Goal: Task Accomplishment & Management: Use online tool/utility

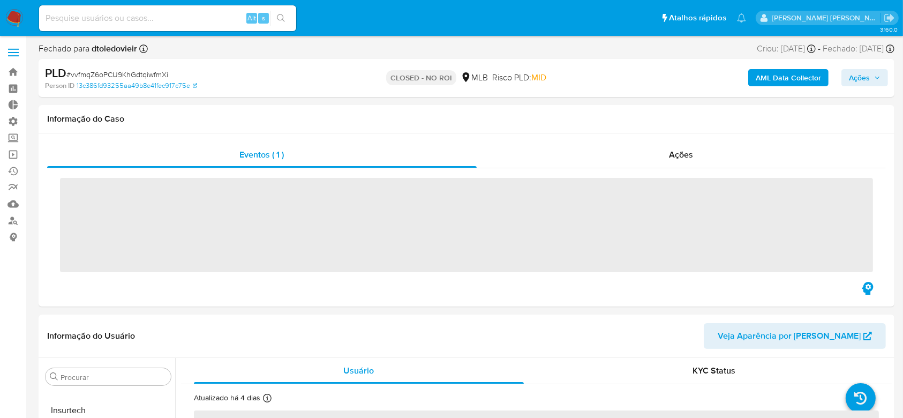
scroll to position [504, 0]
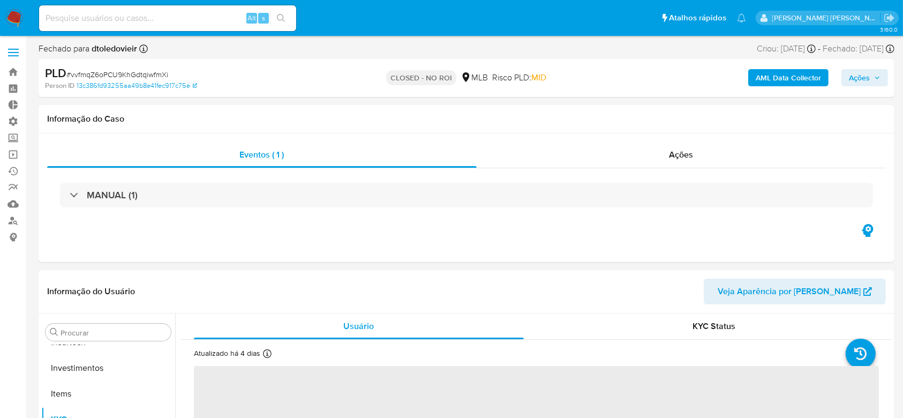
select select "10"
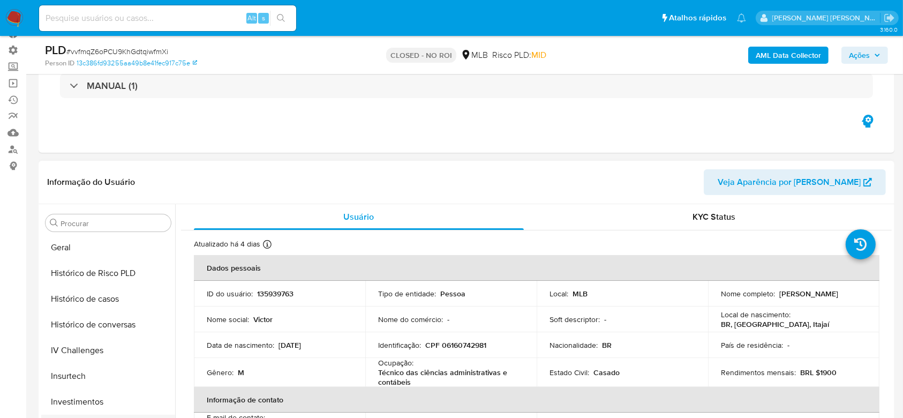
scroll to position [219, 0]
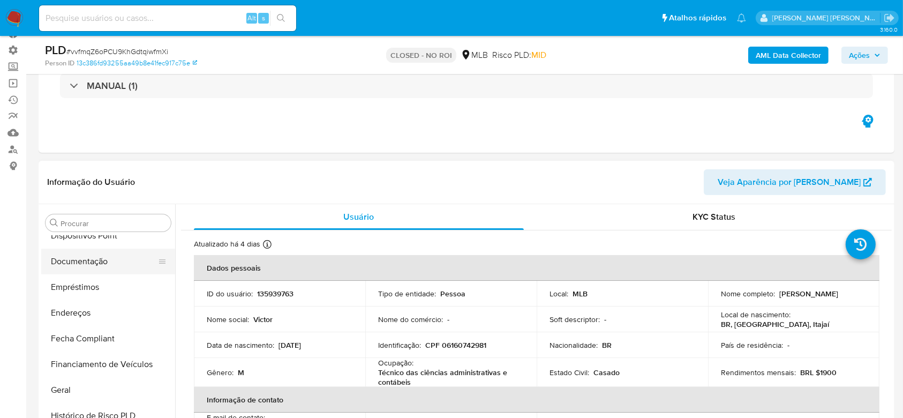
click at [103, 259] on button "Documentação" at bounding box center [103, 262] width 125 height 26
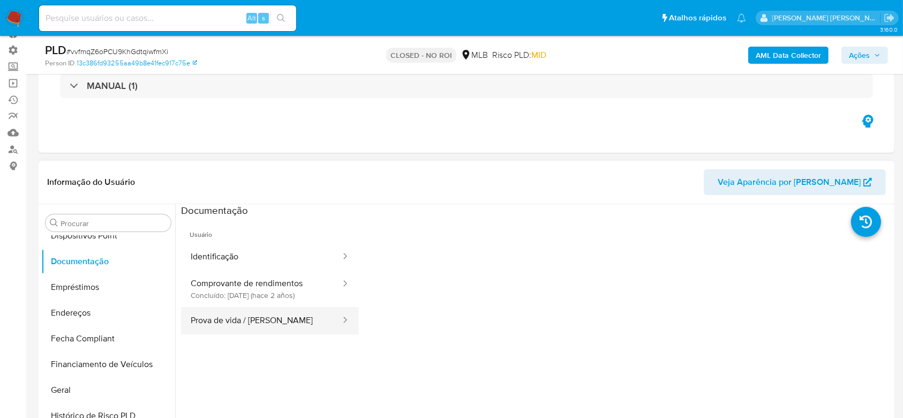
click at [266, 319] on button "Prova de vida / Selfie" at bounding box center [261, 320] width 161 height 27
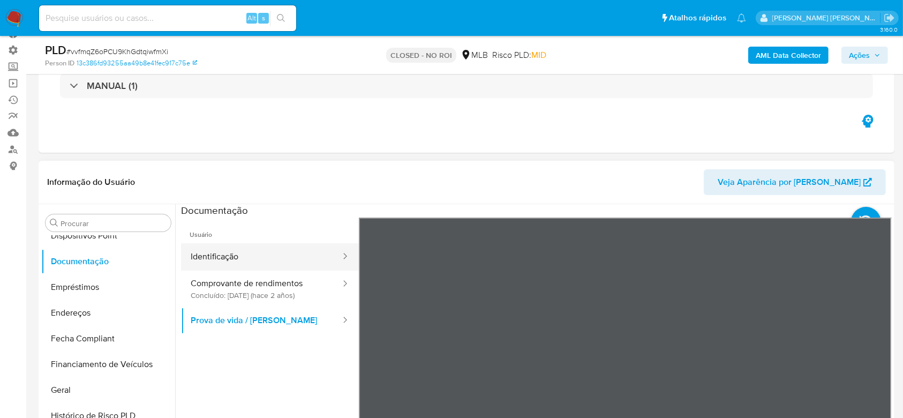
click at [238, 259] on button "Identificação" at bounding box center [261, 256] width 161 height 27
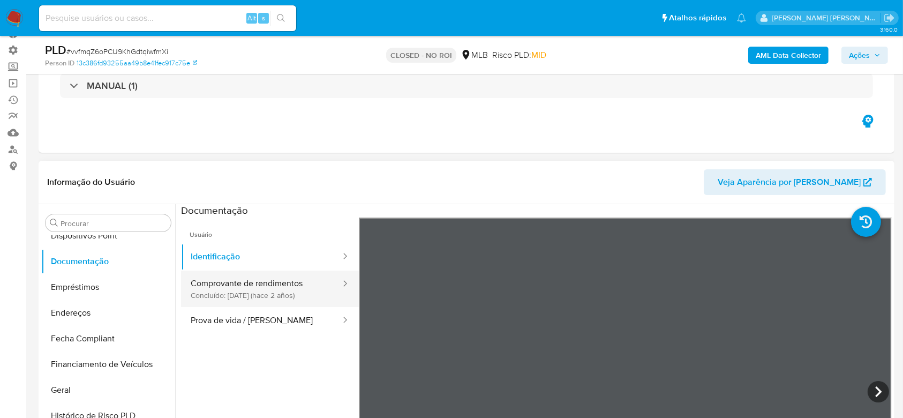
click at [224, 297] on button "Comprovante de rendimentos Concluído: 13/01/2024 (hace 2 años)" at bounding box center [261, 289] width 161 height 36
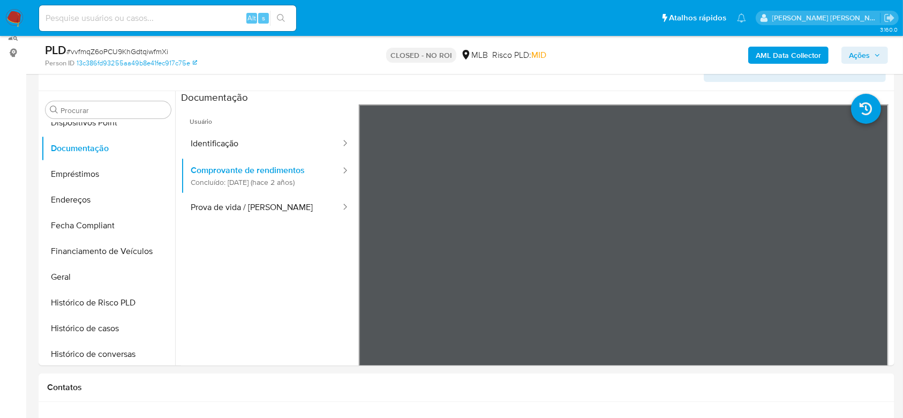
scroll to position [230, 0]
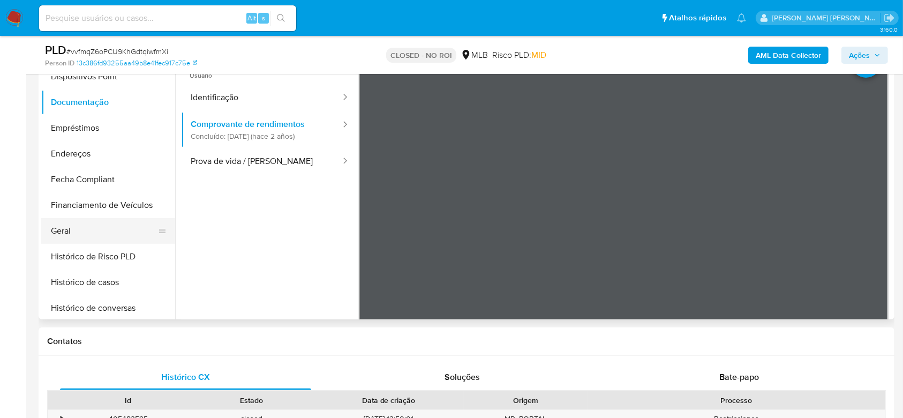
click at [97, 232] on button "Geral" at bounding box center [103, 231] width 125 height 26
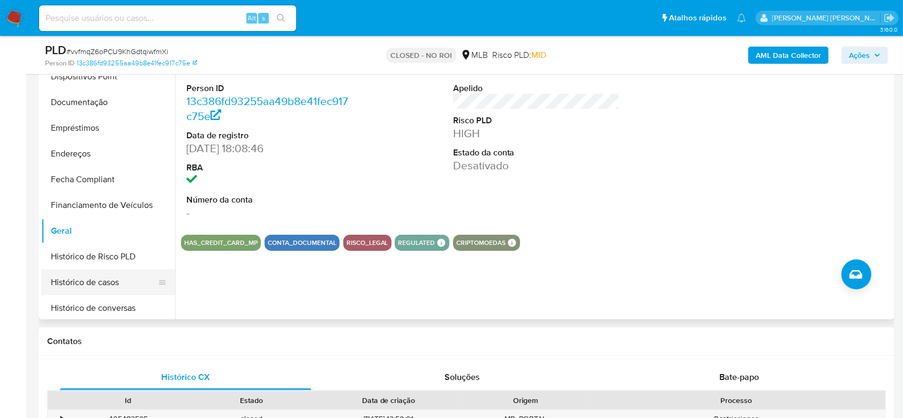
click at [102, 279] on button "Histórico de casos" at bounding box center [103, 282] width 125 height 26
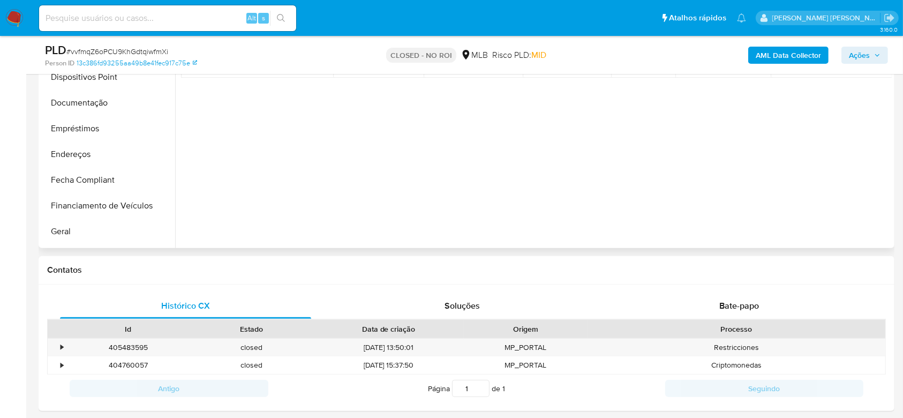
scroll to position [159, 0]
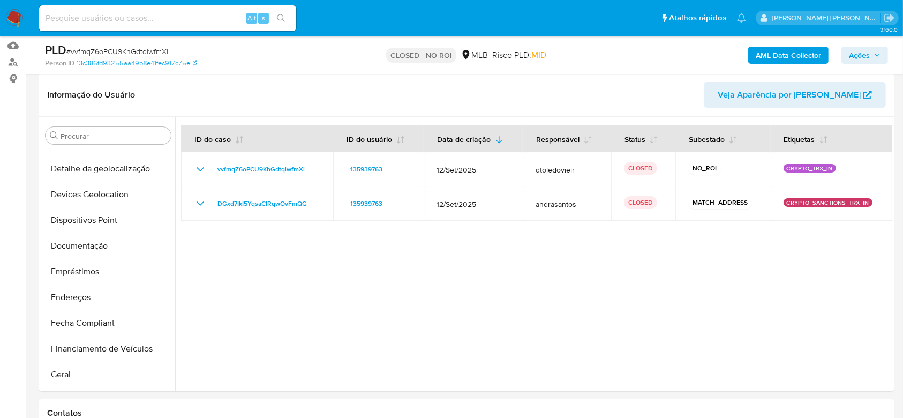
click at [118, 17] on input at bounding box center [167, 18] width 257 height 14
paste input "h64VqHJDHlUuU9Ei3bBPzuHr"
type input "h64VqHJDHlUuU9Ei3bBPzuHr"
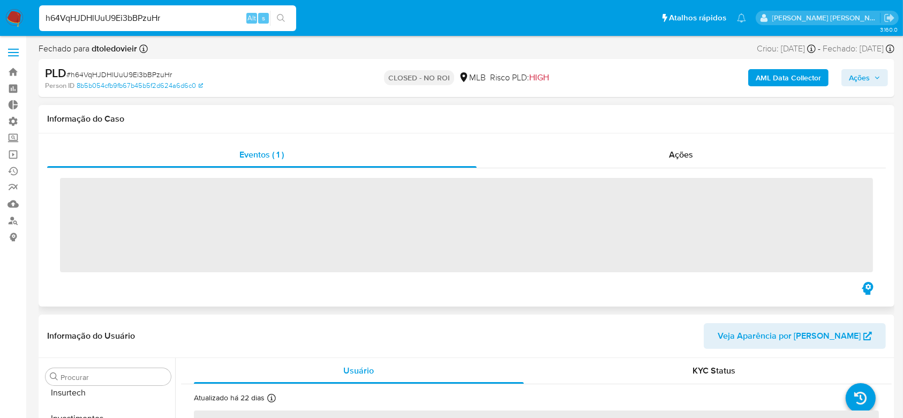
scroll to position [504, 0]
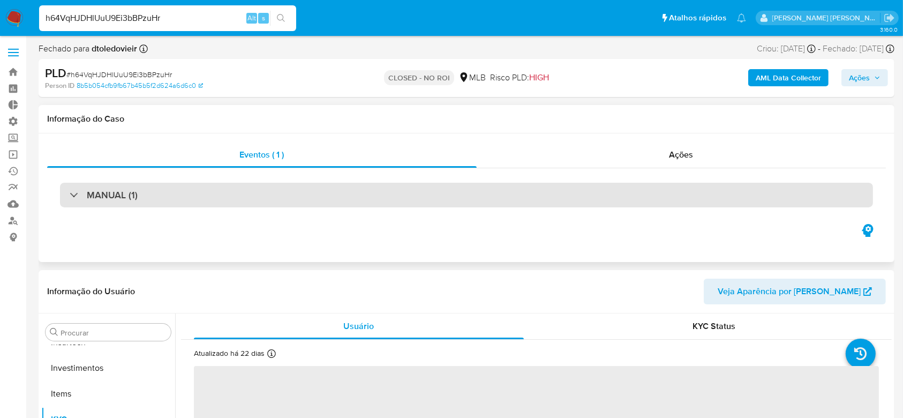
select select "10"
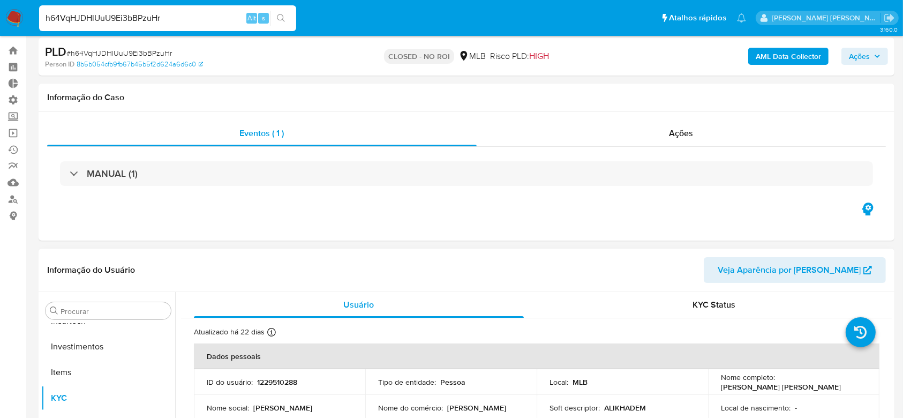
scroll to position [0, 0]
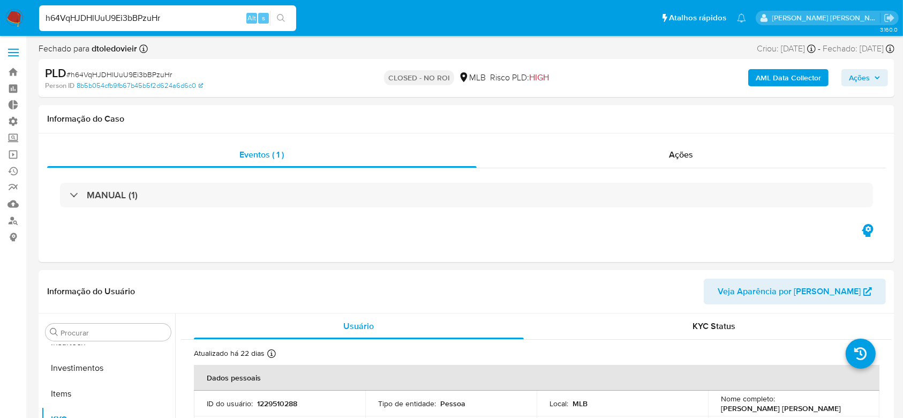
click at [111, 24] on input "h64VqHJDHlUuU9Ei3bBPzuHr" at bounding box center [167, 18] width 257 height 14
paste input "vvfmqZ6oPCU9KhGdtqiwfmXi"
type input "vvfmqZ6oPCU9KhGdtqiwfmXi"
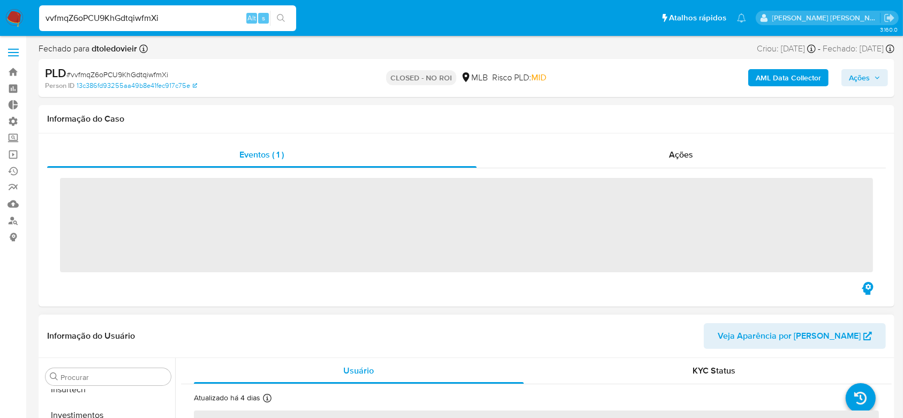
scroll to position [504, 0]
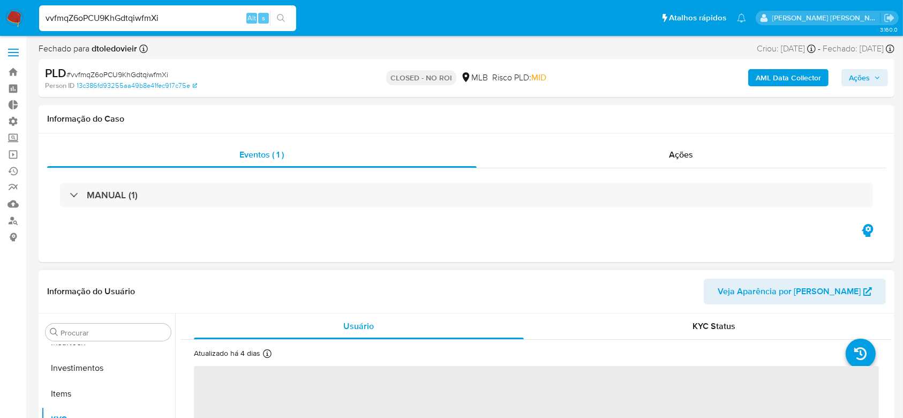
select select "10"
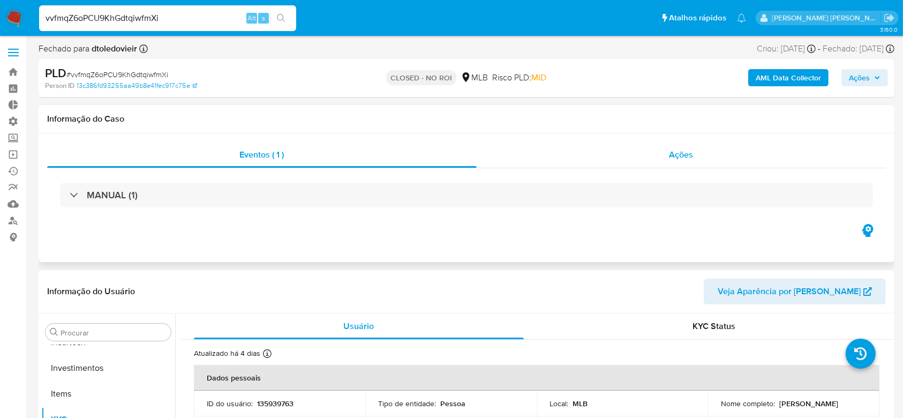
click at [693, 158] on span "Ações" at bounding box center [682, 154] width 24 height 12
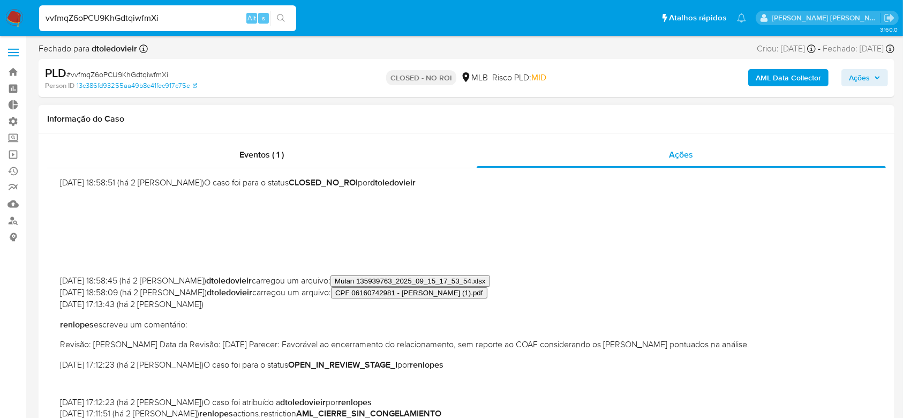
scroll to position [0, 0]
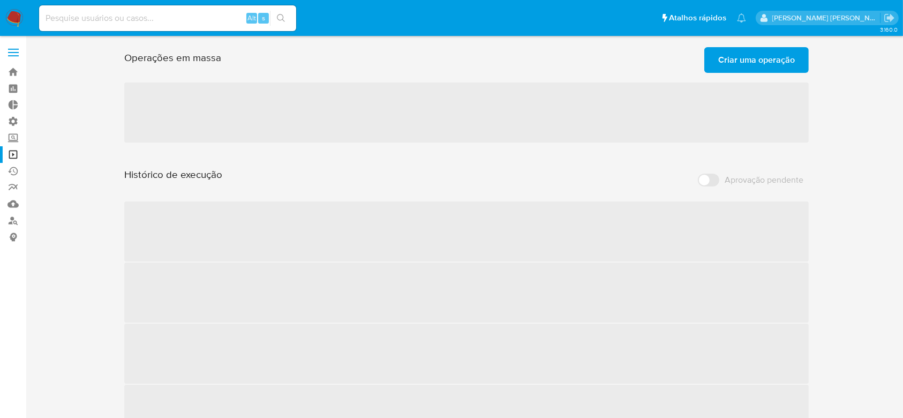
click at [114, 19] on input at bounding box center [167, 18] width 257 height 14
paste input "vvfmqZ6oPCU9KhGdtqiwfmXi"
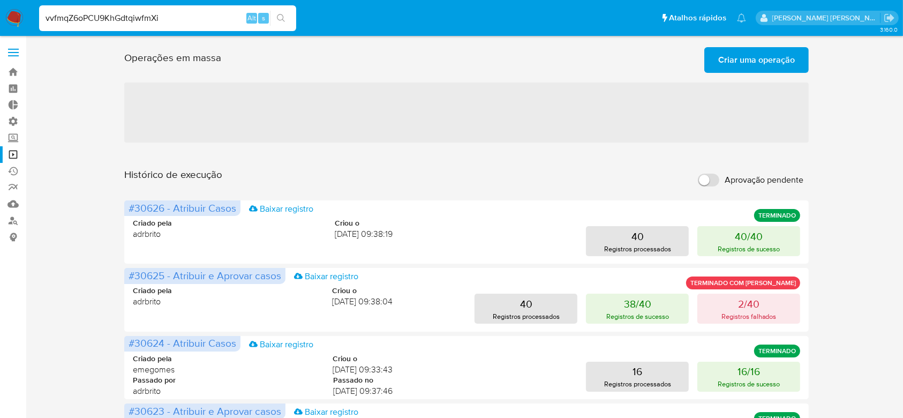
type input "vvfmqZ6oPCU9KhGdtqiwfmXi"
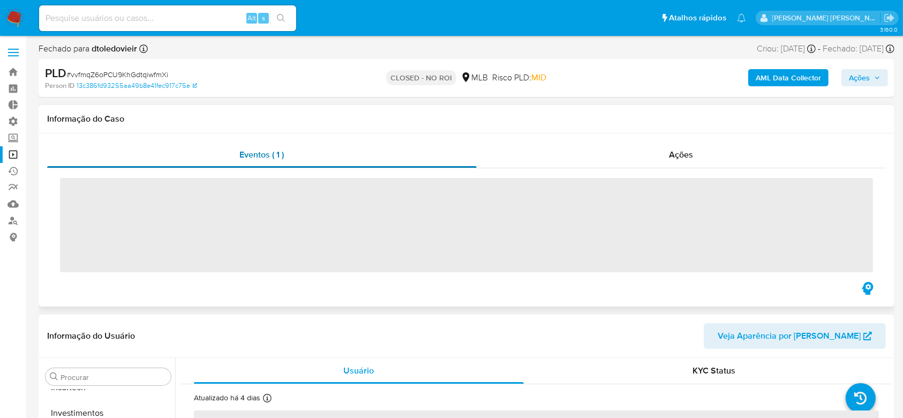
scroll to position [504, 0]
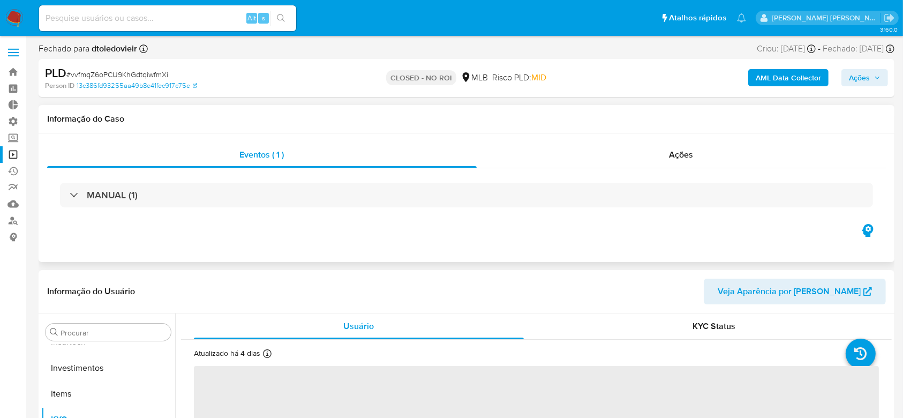
select select "10"
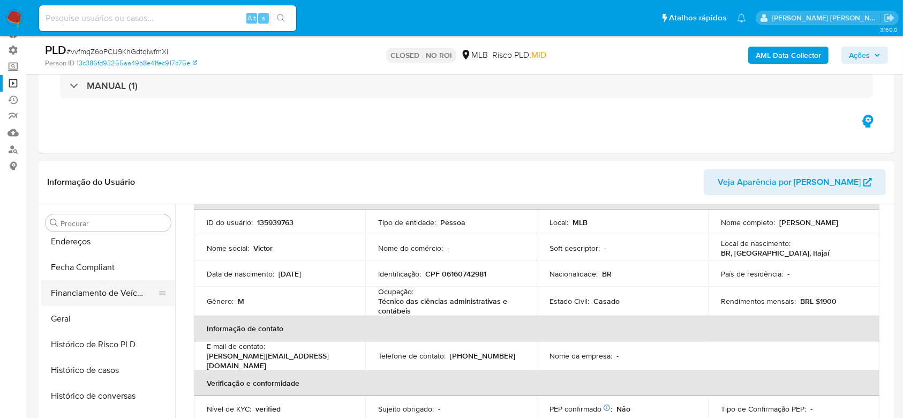
scroll to position [219, 0]
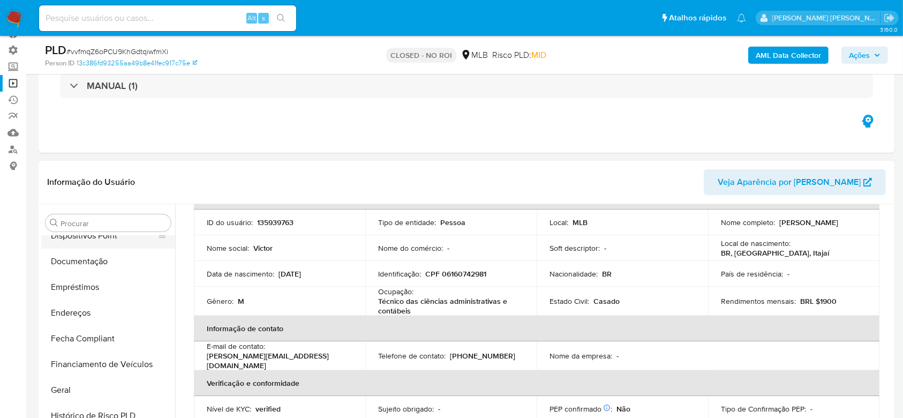
click at [73, 244] on button "Dispositivos Point" at bounding box center [103, 236] width 125 height 26
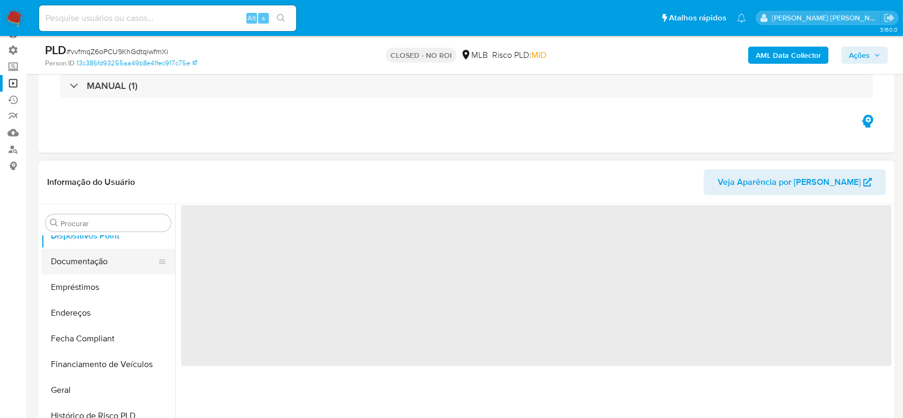
click at [69, 255] on button "Documentação" at bounding box center [103, 262] width 125 height 26
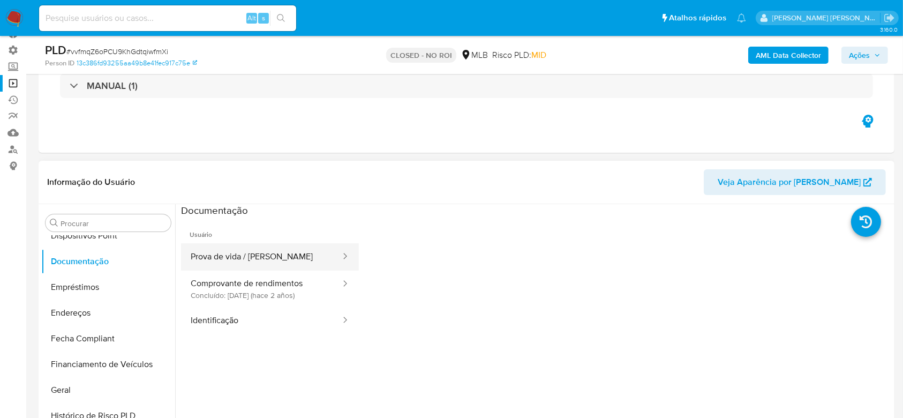
click at [241, 249] on button "Prova de vida / Selfie" at bounding box center [261, 256] width 161 height 27
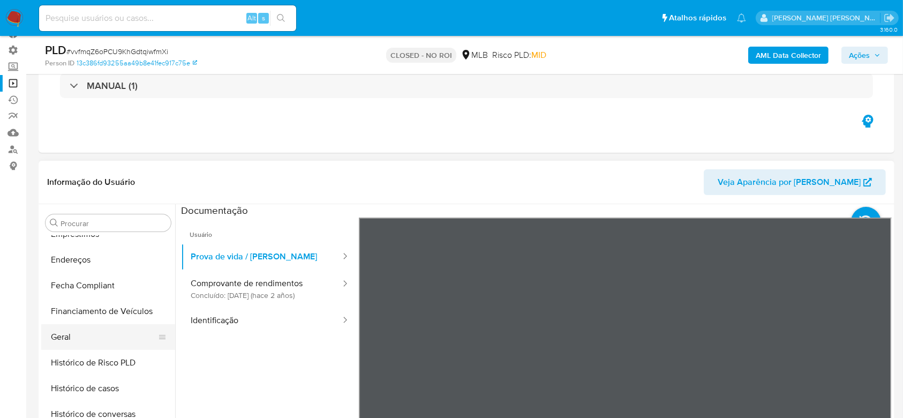
scroll to position [361, 0]
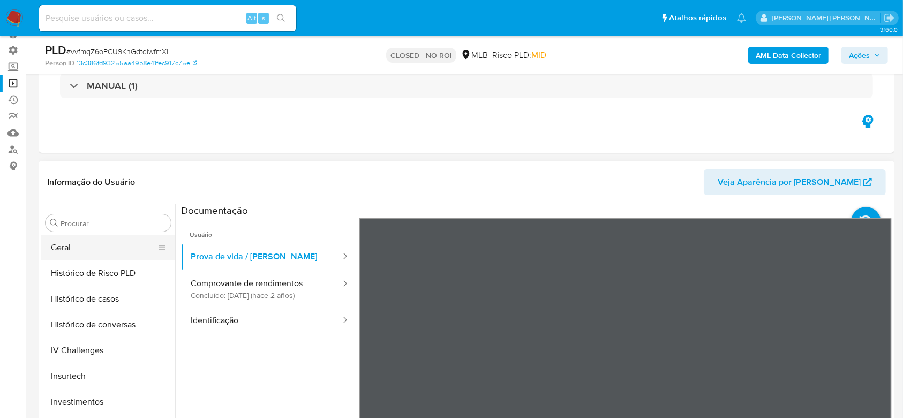
click at [98, 235] on button "Geral" at bounding box center [103, 248] width 125 height 26
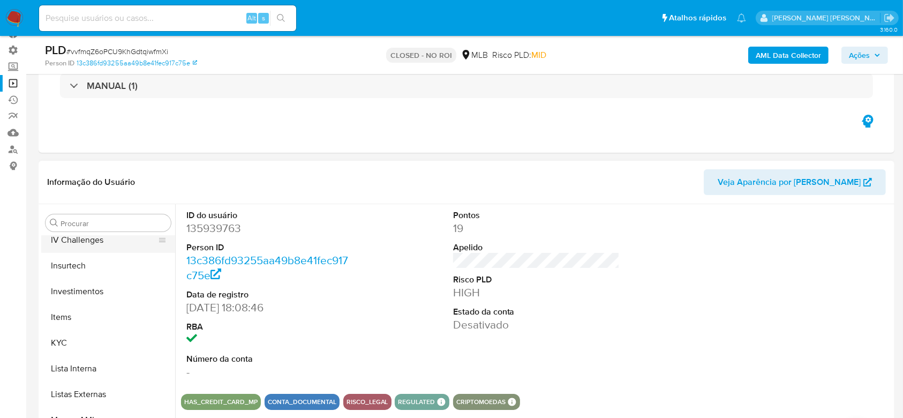
scroll to position [504, 0]
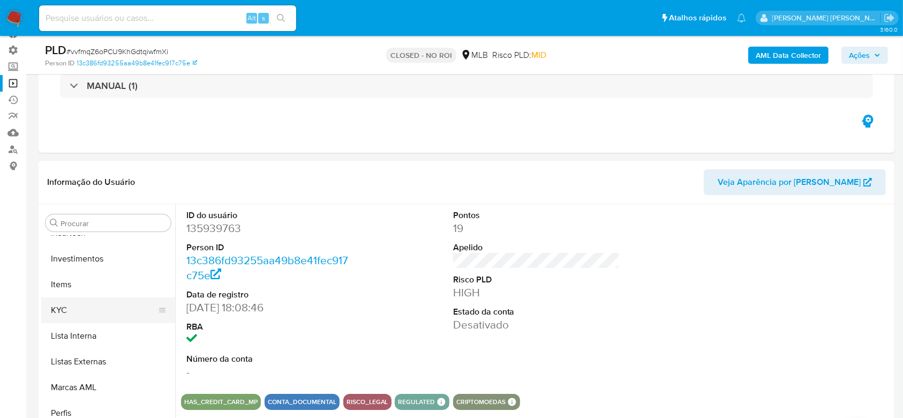
click at [83, 317] on button "KYC" at bounding box center [103, 310] width 125 height 26
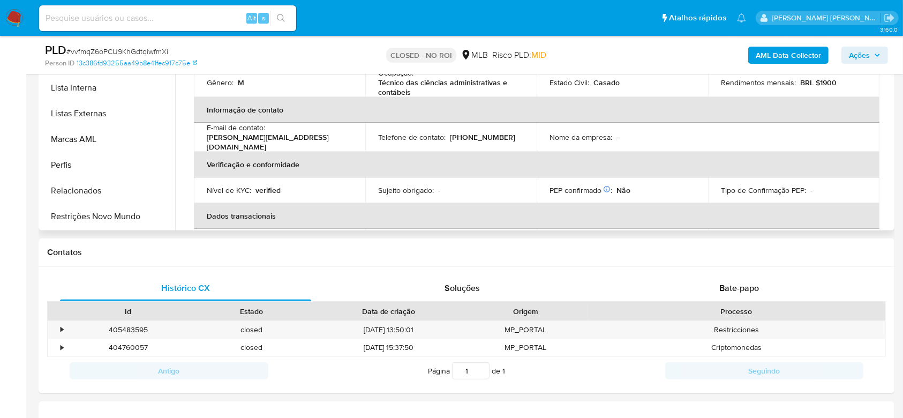
scroll to position [0, 0]
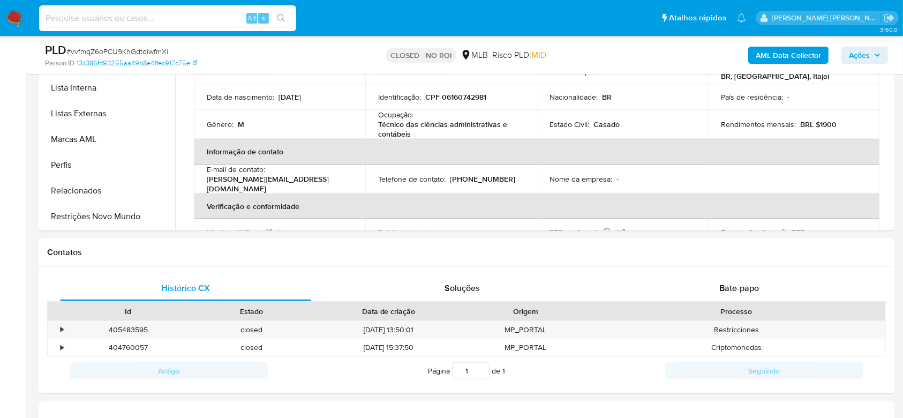
click at [138, 23] on input at bounding box center [167, 18] width 257 height 14
paste input "MqV2SmrK7n3zcKp6tkSKl7jZ"
type input "MqV2SmrK7n3zcKp6tkSKl7jZ"
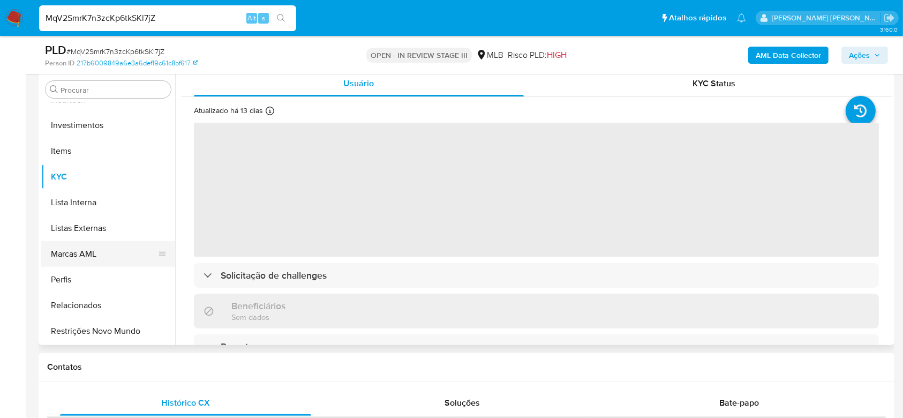
scroll to position [214, 0]
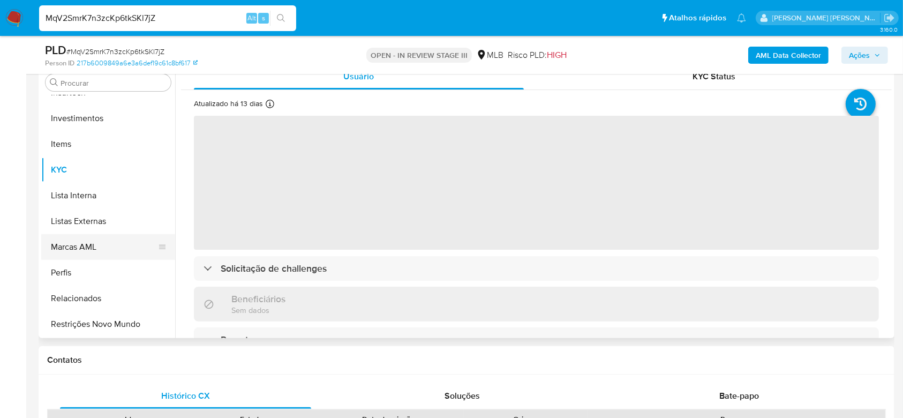
select select "10"
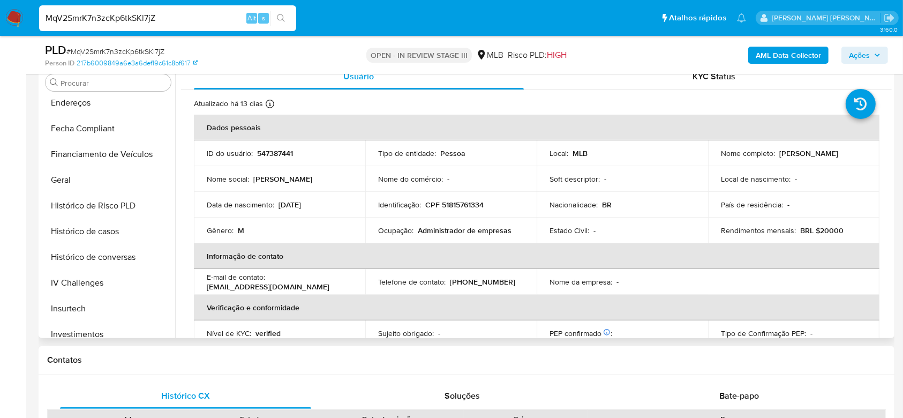
scroll to position [219, 0]
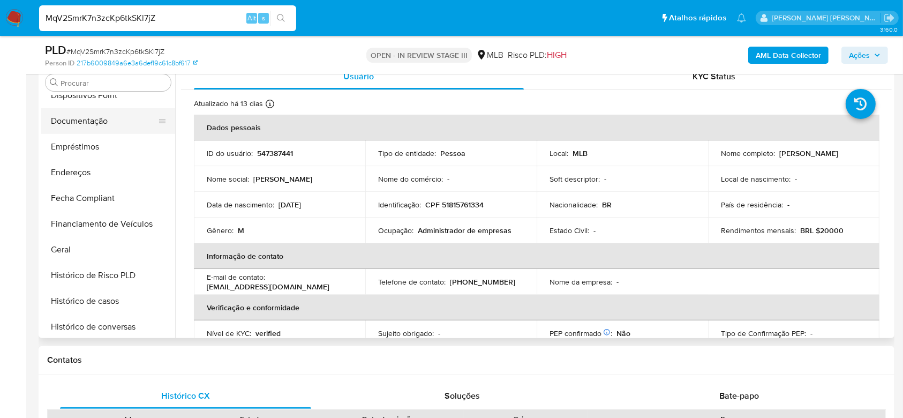
click at [93, 118] on button "Documentação" at bounding box center [103, 121] width 125 height 26
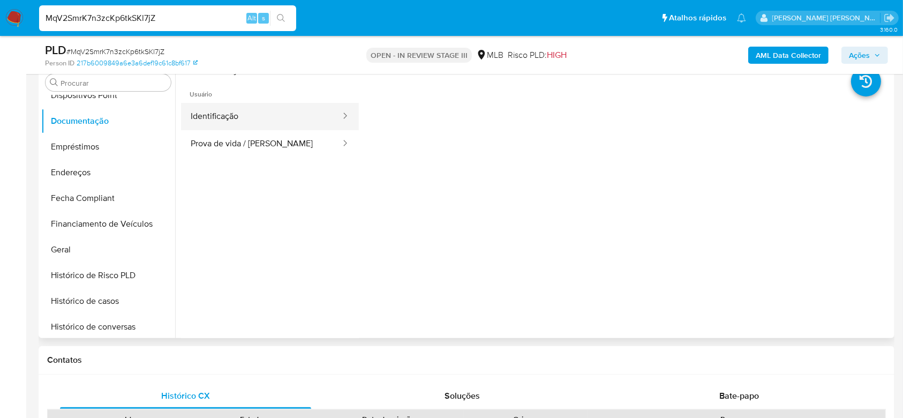
click at [242, 120] on button "Identificação" at bounding box center [261, 116] width 161 height 27
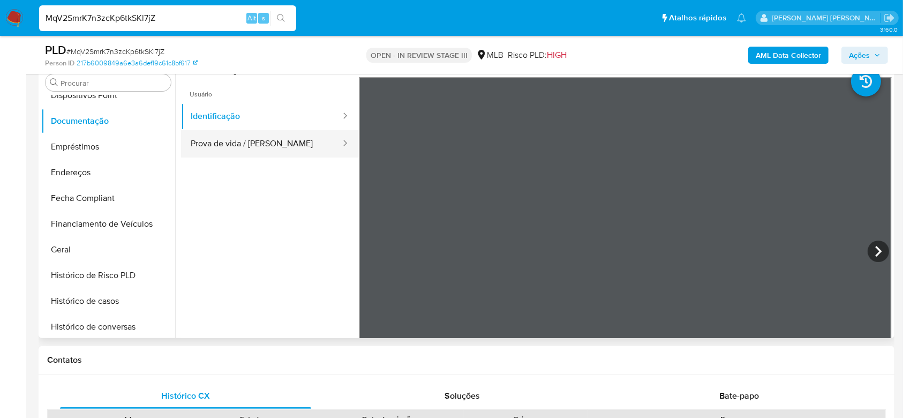
click at [253, 136] on button "Prova de vida / Selfie" at bounding box center [261, 143] width 161 height 27
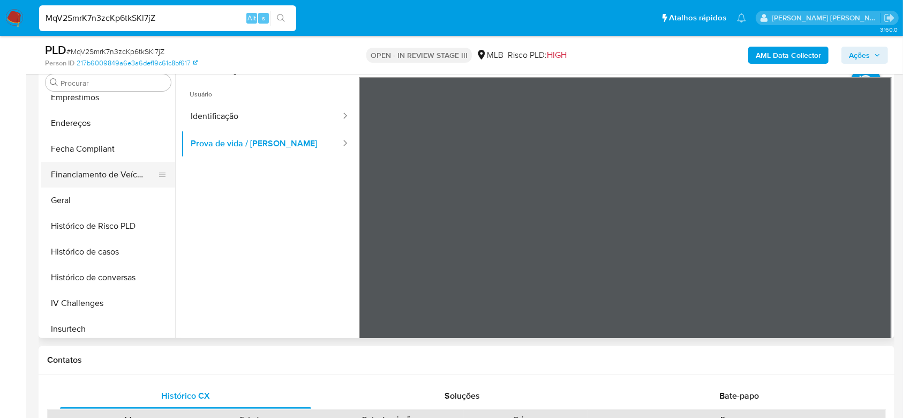
scroll to position [290, 0]
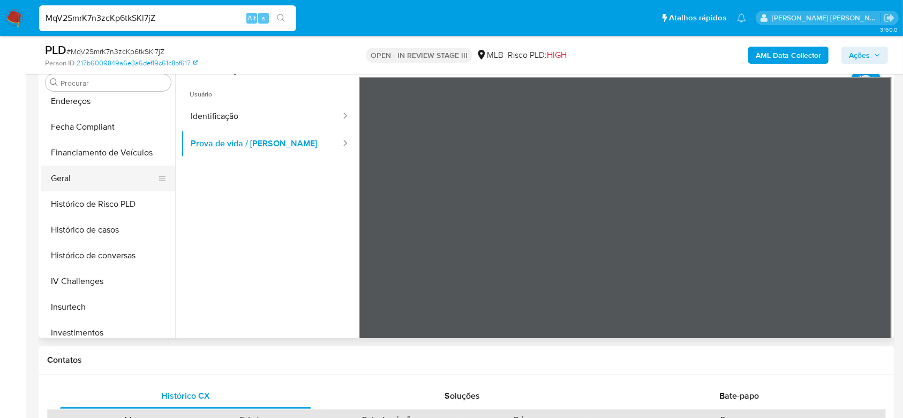
click at [75, 181] on button "Geral" at bounding box center [103, 179] width 125 height 26
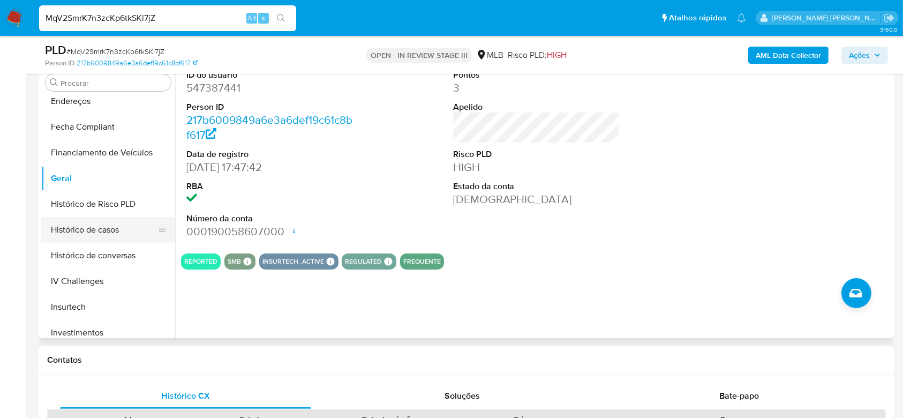
click at [126, 233] on button "Histórico de casos" at bounding box center [103, 230] width 125 height 26
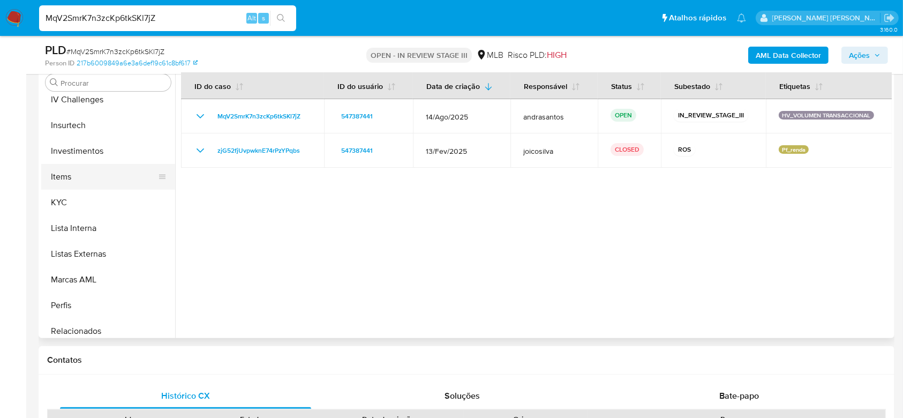
scroll to position [504, 0]
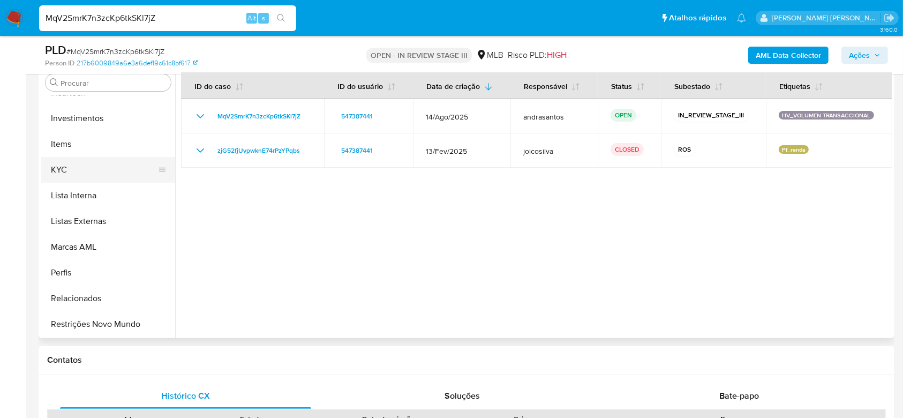
click at [102, 170] on button "KYC" at bounding box center [103, 170] width 125 height 26
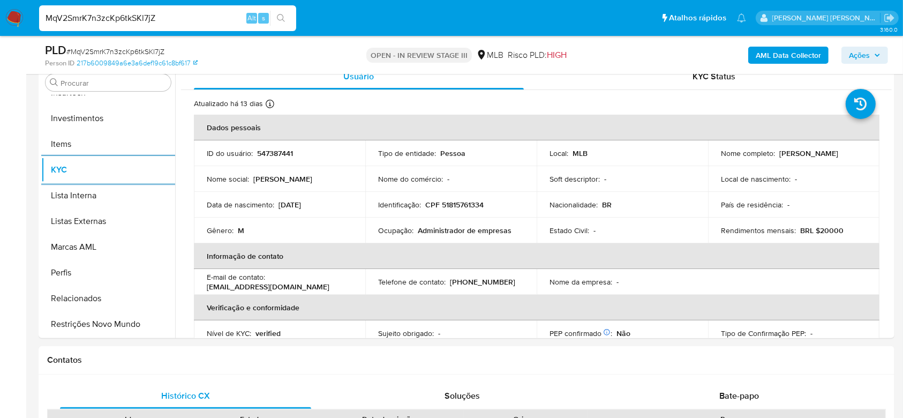
click at [127, 19] on input "MqV2SmrK7n3zcKp6tkSKl7jZ" at bounding box center [167, 18] width 257 height 14
paste input "XHoQ8NKcQOkr3ZC6o4goHjfl"
type input "XHoQ8NKcQOkr3ZC6o4goHjfl"
click at [272, 11] on button "search-icon" at bounding box center [281, 18] width 22 height 15
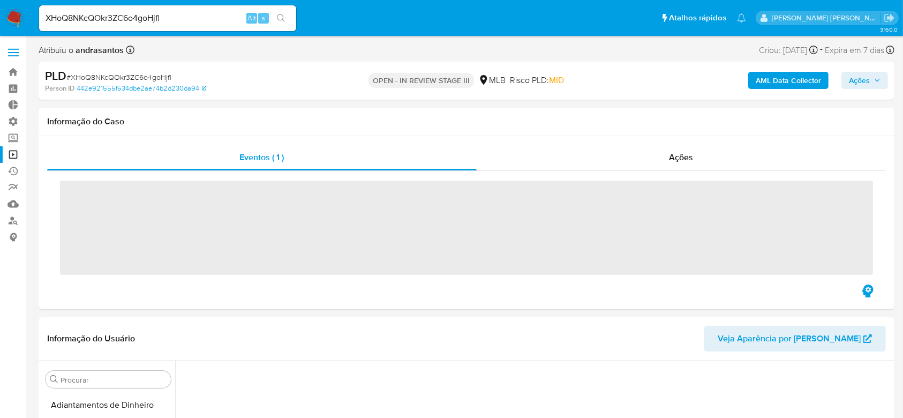
scroll to position [333, 0]
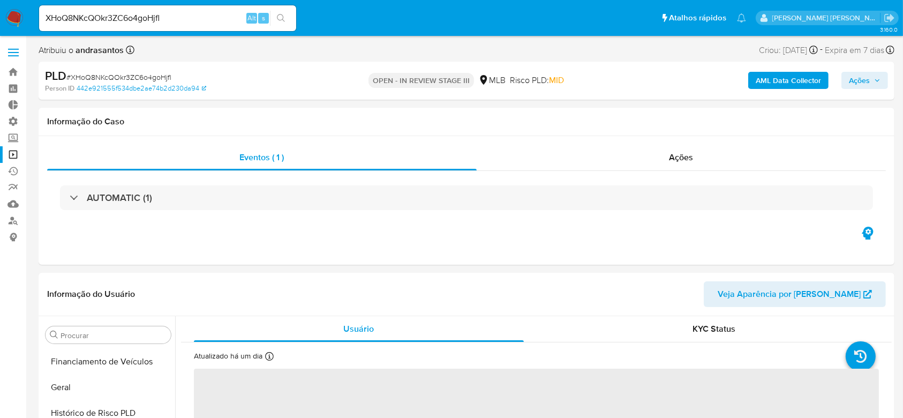
select select "10"
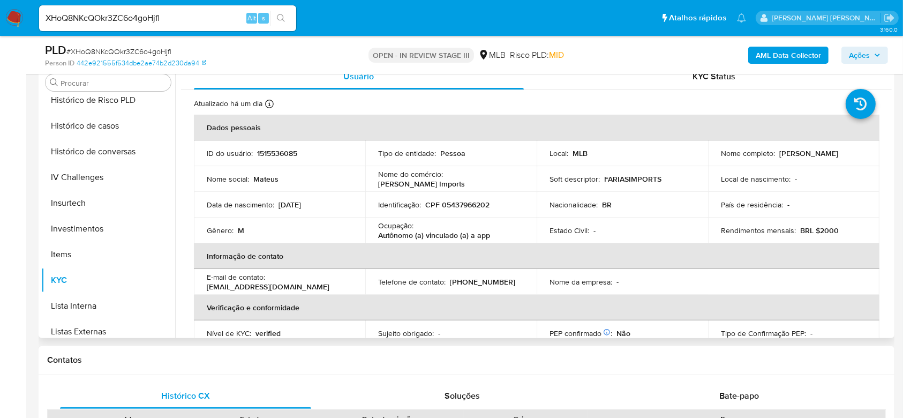
scroll to position [219, 0]
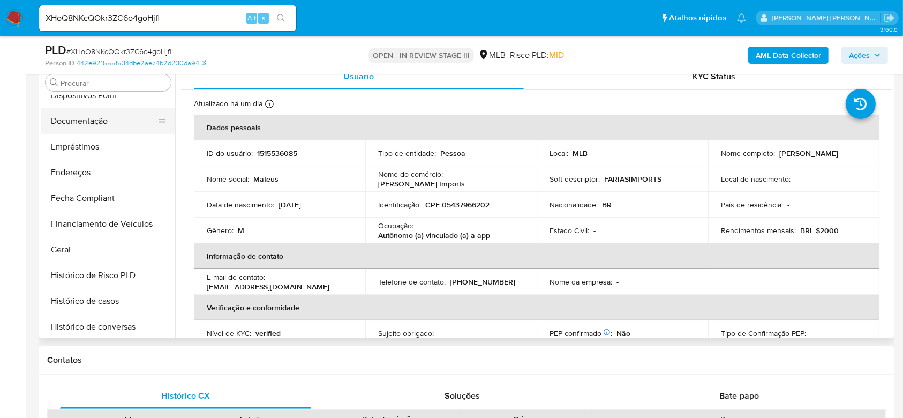
click at [93, 122] on button "Documentação" at bounding box center [103, 121] width 125 height 26
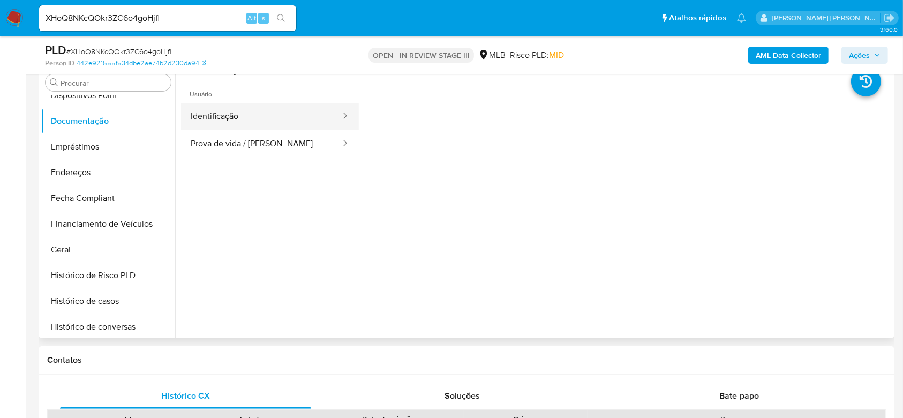
click at [255, 124] on button "Identificação" at bounding box center [261, 116] width 161 height 27
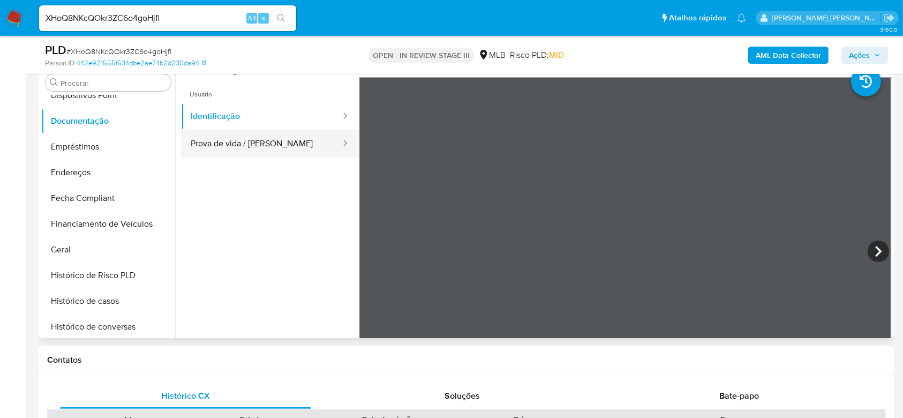
click at [232, 155] on button "Prova de vida / Selfie" at bounding box center [261, 143] width 161 height 27
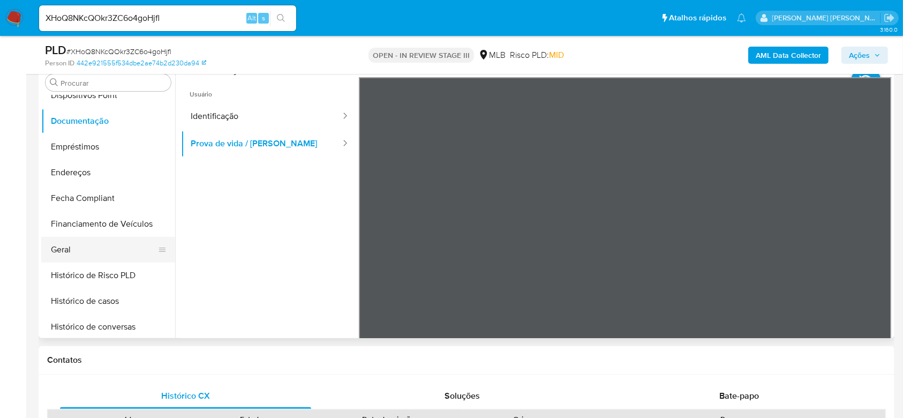
click at [72, 241] on button "Geral" at bounding box center [103, 250] width 125 height 26
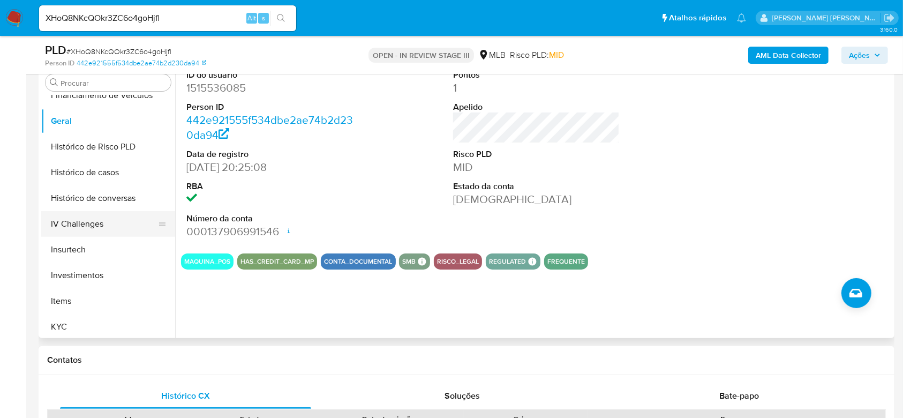
scroll to position [361, 0]
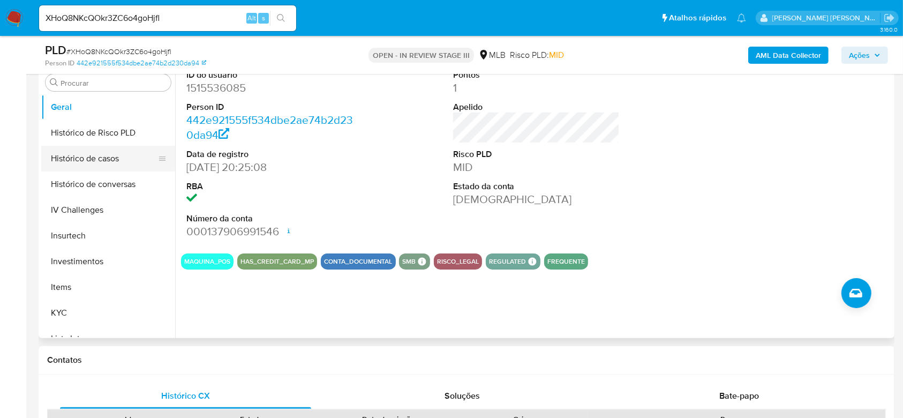
click at [100, 164] on button "Histórico de casos" at bounding box center [103, 159] width 125 height 26
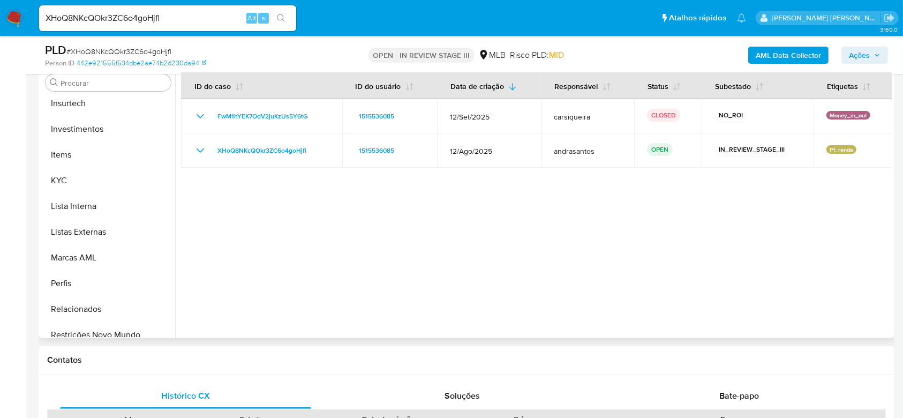
scroll to position [504, 0]
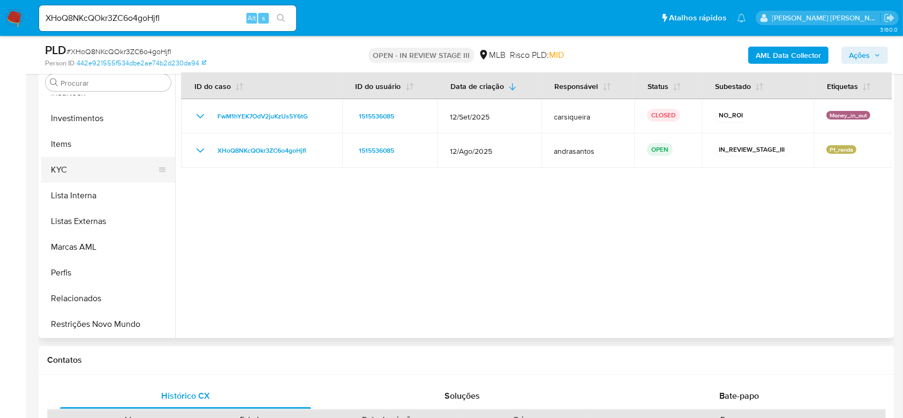
click at [74, 166] on button "KYC" at bounding box center [103, 170] width 125 height 26
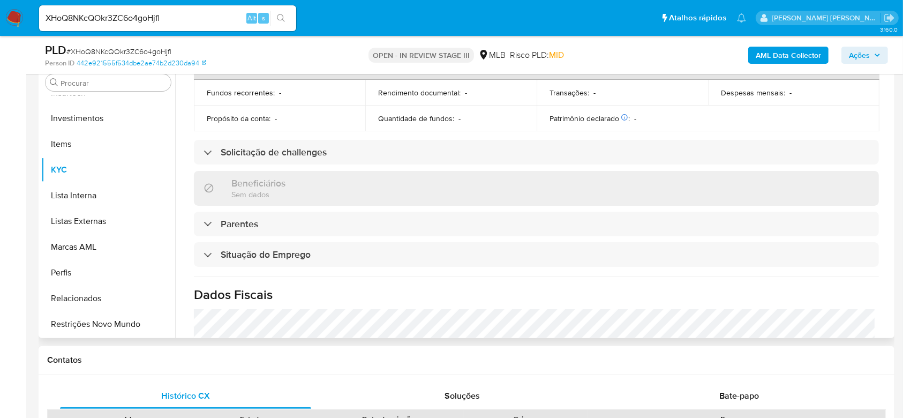
scroll to position [357, 0]
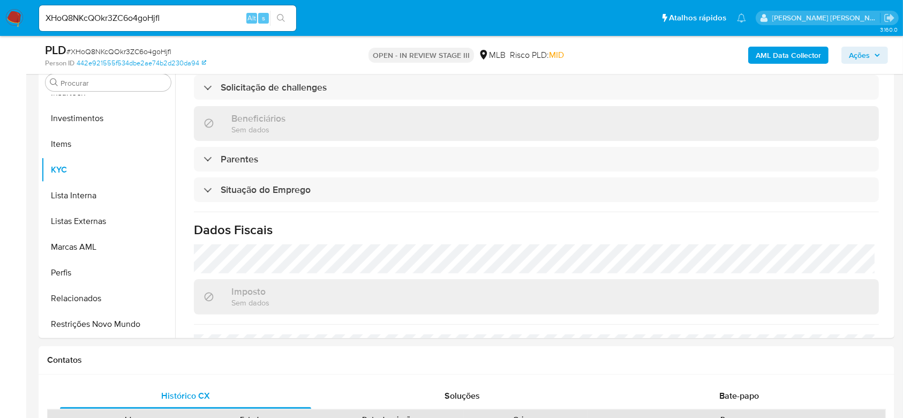
click at [135, 19] on input "XHoQ8NKcQOkr3ZC6o4goHjfl" at bounding box center [167, 18] width 257 height 14
paste input "p5hzzeeRPEqFlFsaPyszFXPm"
type input "p5hzzeeRPEqFlFsaPyszFXPm"
drag, startPoint x: 285, startPoint y: 23, endPoint x: 226, endPoint y: 3, distance: 62.7
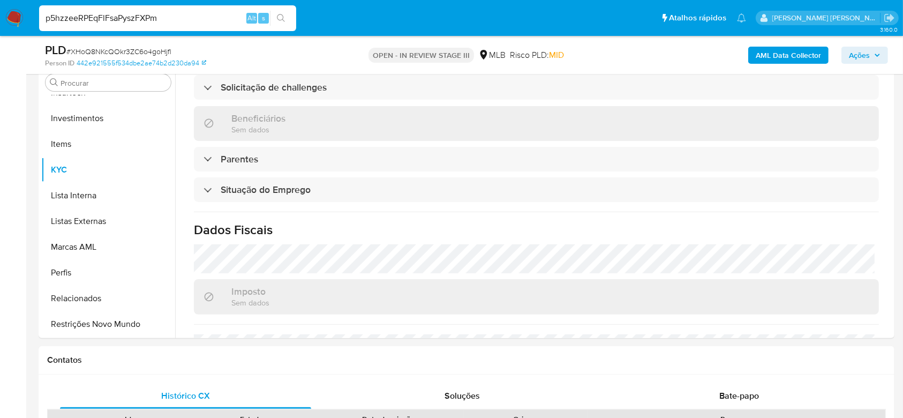
click at [286, 23] on button "search-icon" at bounding box center [281, 18] width 22 height 15
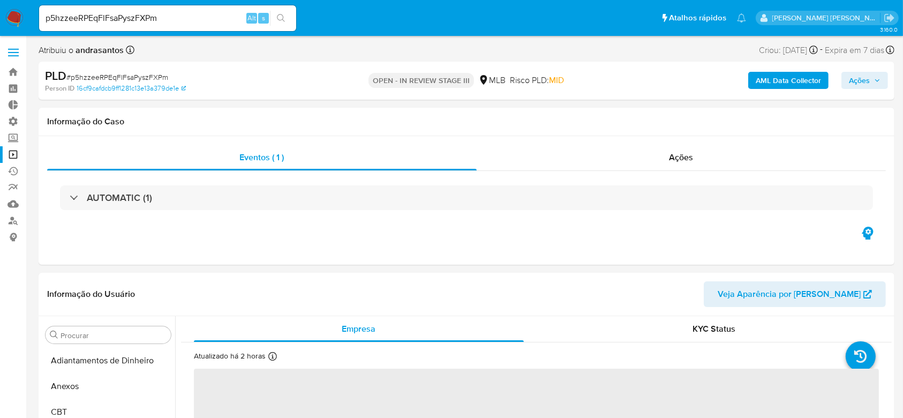
select select "10"
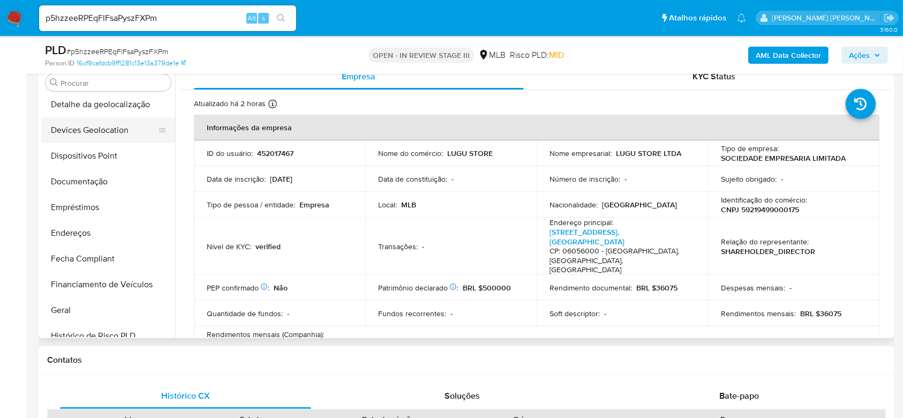
scroll to position [147, 0]
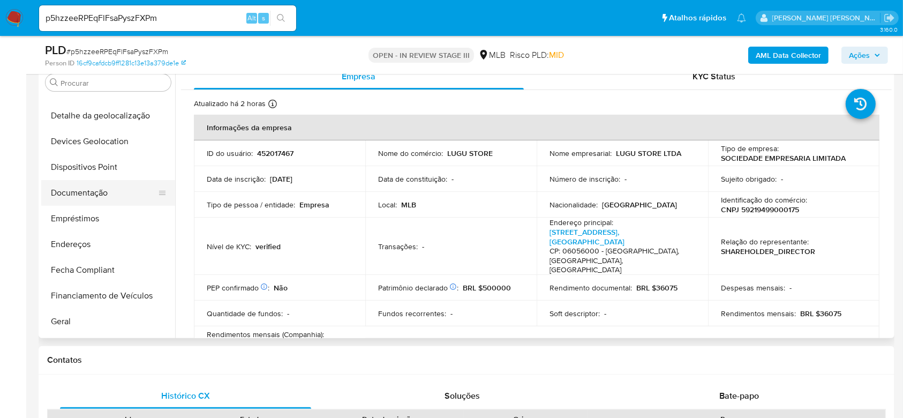
drag, startPoint x: 92, startPoint y: 196, endPoint x: 99, endPoint y: 188, distance: 10.3
click at [92, 196] on button "Documentação" at bounding box center [103, 193] width 125 height 26
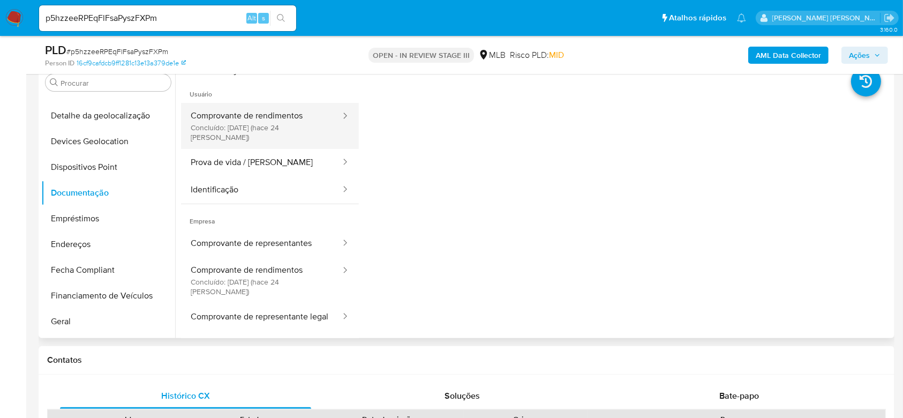
click at [258, 124] on button "Comprovante de rendimentos Concluído: 26/08/2025 (hace 24 días)" at bounding box center [261, 126] width 161 height 46
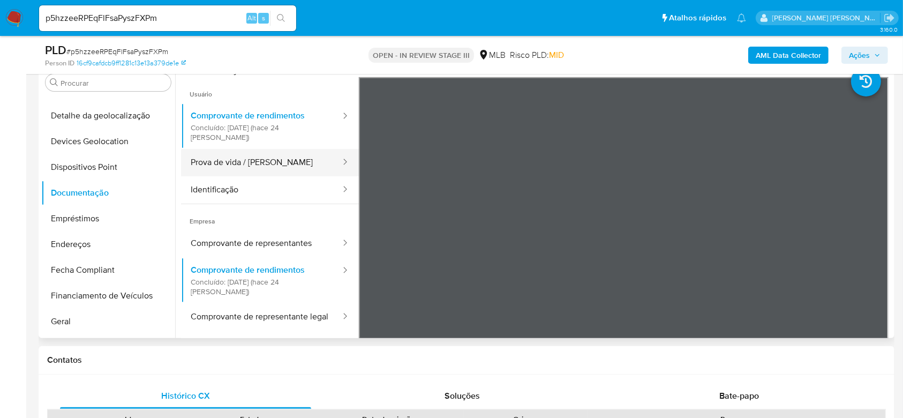
click at [333, 161] on div at bounding box center [341, 162] width 17 height 27
click at [262, 157] on button "Prova de vida / Selfie" at bounding box center [261, 162] width 161 height 27
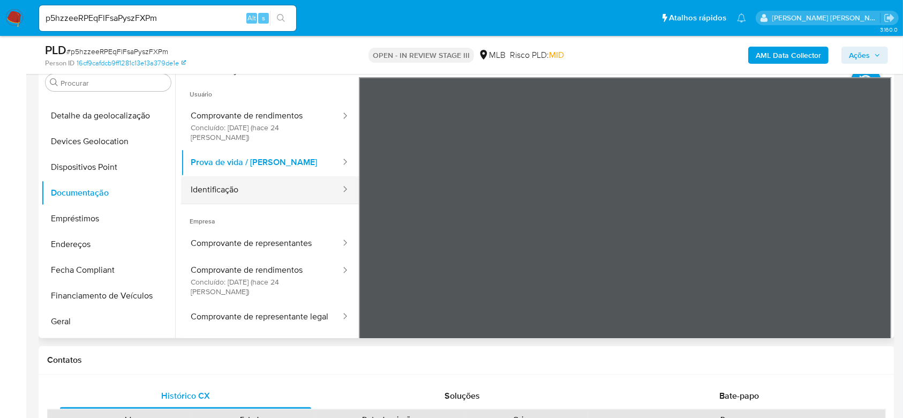
click at [277, 176] on button "Identificação" at bounding box center [261, 189] width 161 height 27
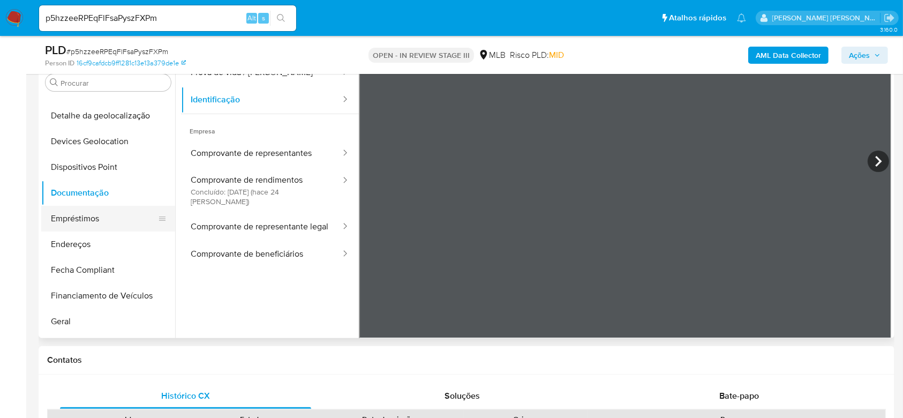
scroll to position [219, 0]
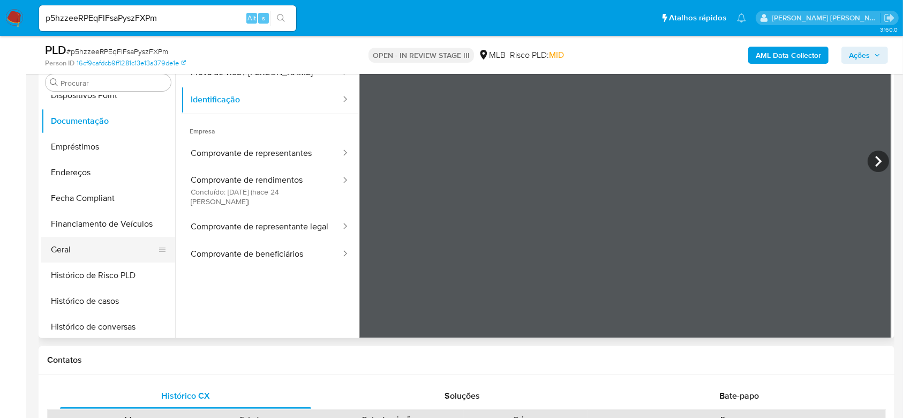
click at [88, 243] on button "Geral" at bounding box center [103, 250] width 125 height 26
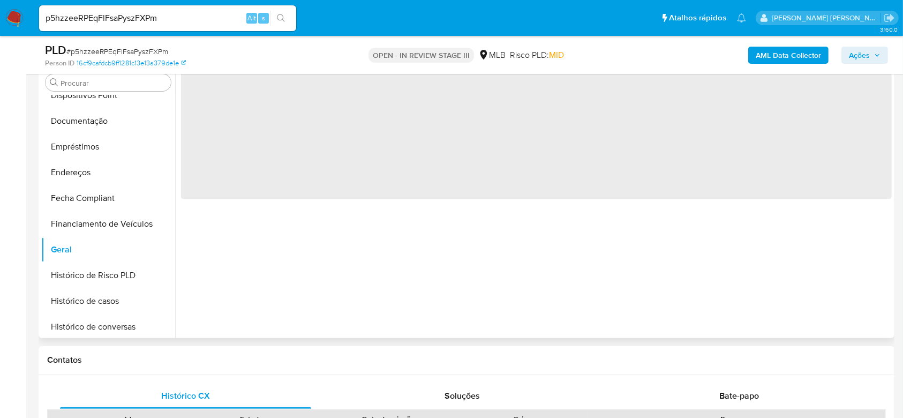
scroll to position [0, 0]
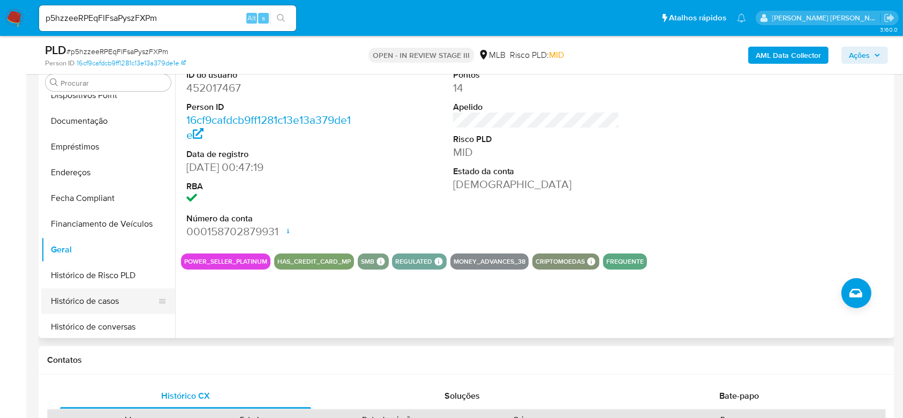
click at [76, 299] on button "Histórico de casos" at bounding box center [103, 301] width 125 height 26
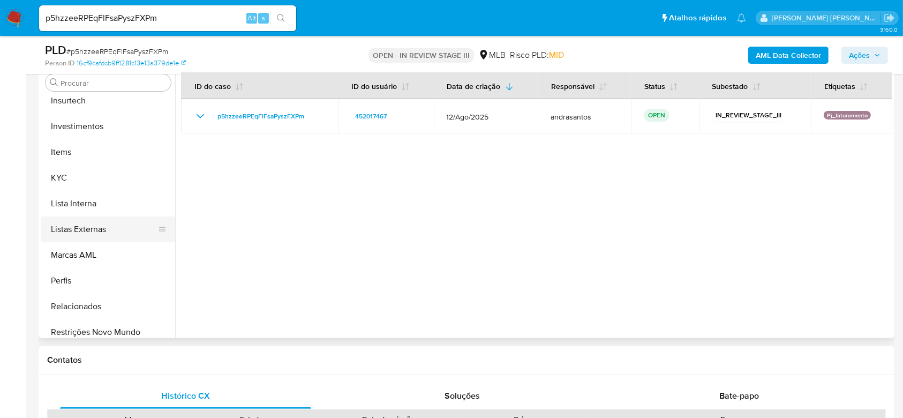
scroll to position [504, 0]
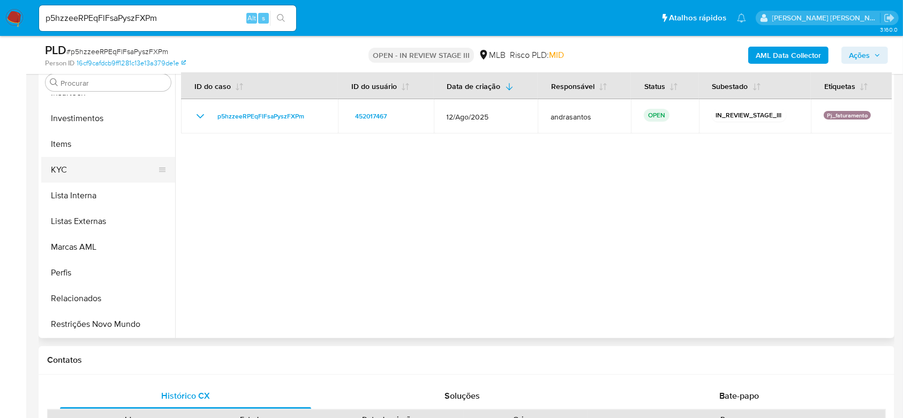
click at [80, 179] on button "KYC" at bounding box center [103, 170] width 125 height 26
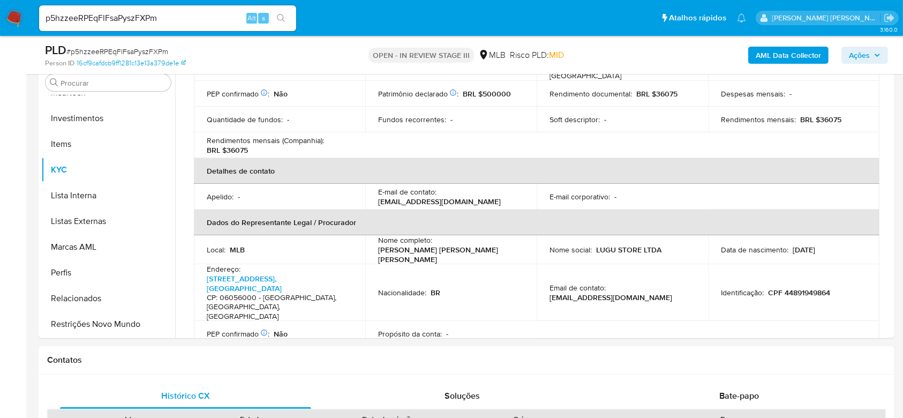
scroll to position [214, 0]
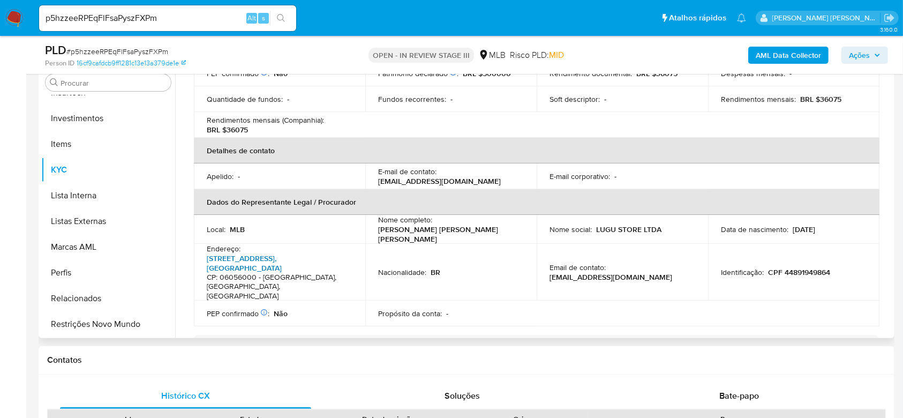
click at [282, 253] on link "Avenida Novo Osasco 974, Bussocaba" at bounding box center [244, 263] width 75 height 20
click at [128, 19] on input "p5hzzeeRPEqFlFsaPyszFXPm" at bounding box center [167, 18] width 257 height 14
paste input "hPyGlWf7K6I4znogMra9dYK3"
type input "hPyGlWf7K6I4znogMra9dYK3"
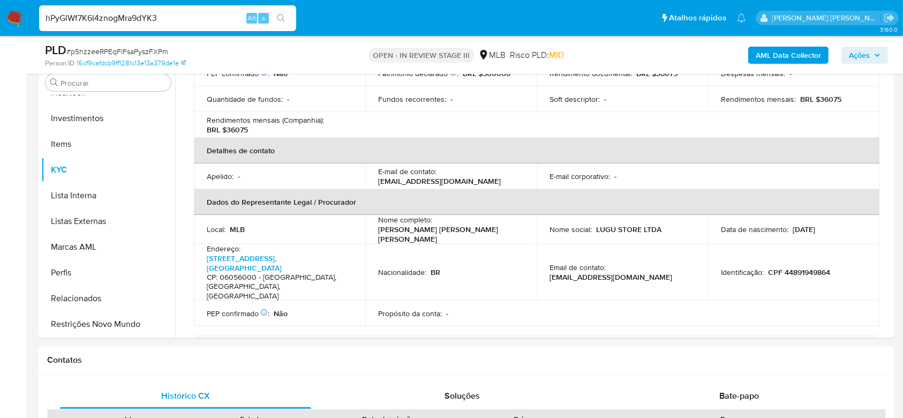
click at [277, 21] on icon "search-icon" at bounding box center [281, 18] width 9 height 9
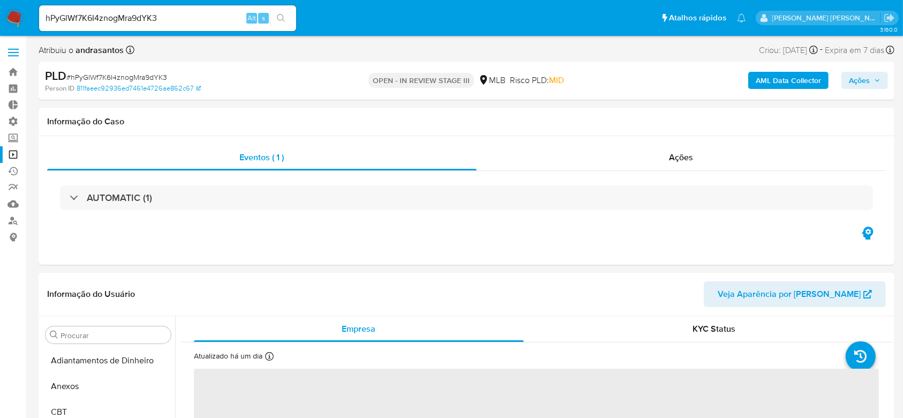
select select "10"
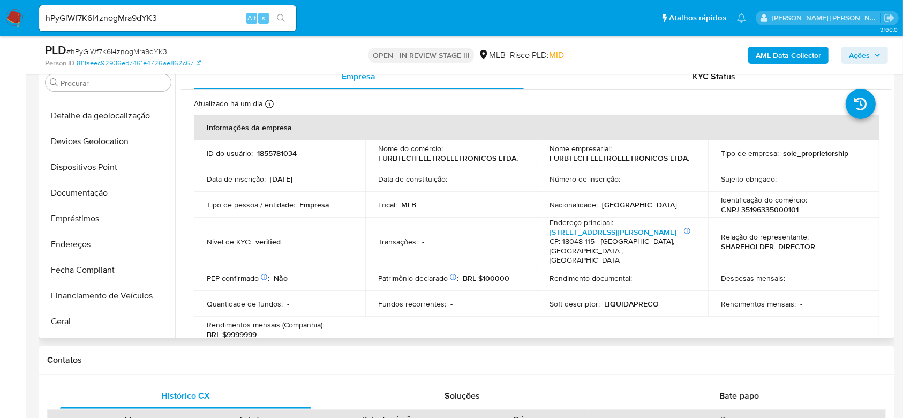
scroll to position [76, 0]
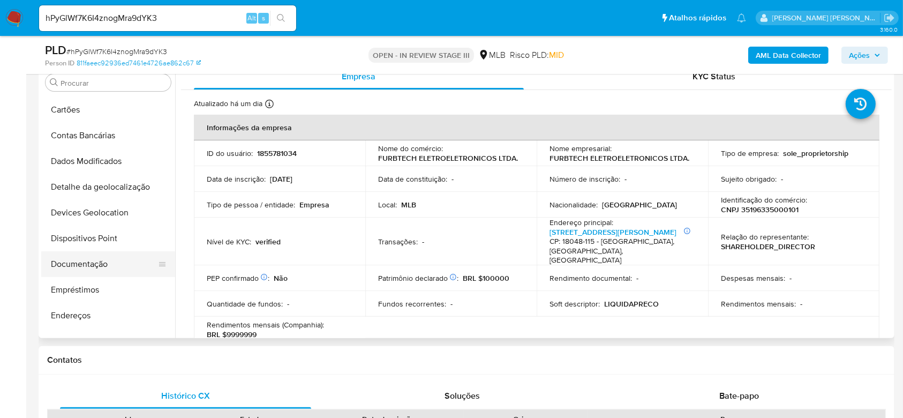
click at [95, 260] on button "Documentação" at bounding box center [103, 264] width 125 height 26
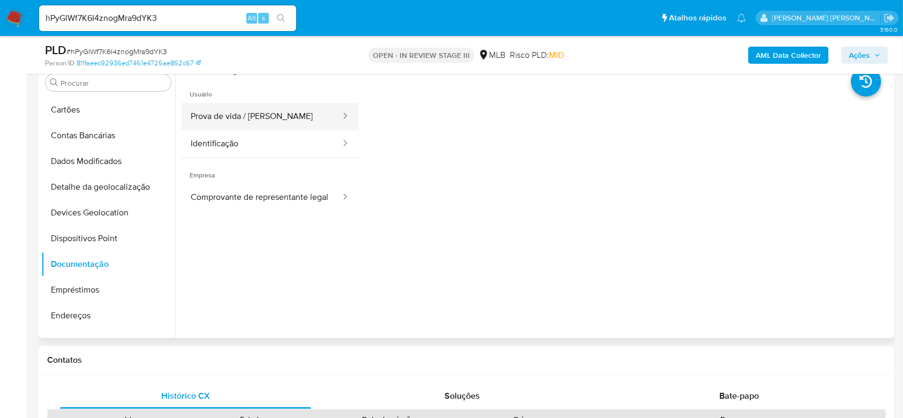
click at [247, 119] on button "Prova de vida / Selfie" at bounding box center [261, 116] width 161 height 27
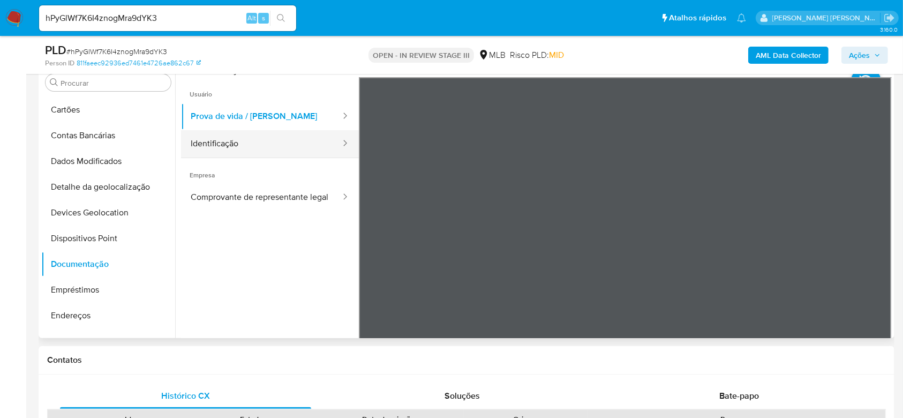
click at [236, 143] on button "Identificação" at bounding box center [261, 143] width 161 height 27
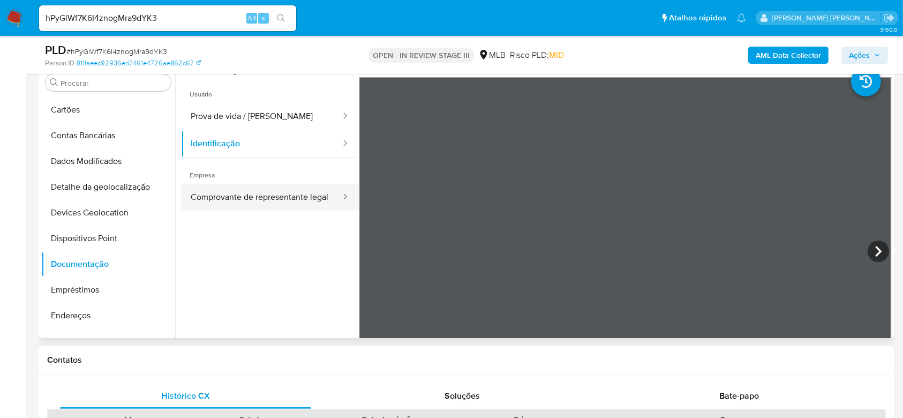
click at [237, 197] on button "Comprovante de representante legal" at bounding box center [261, 197] width 161 height 27
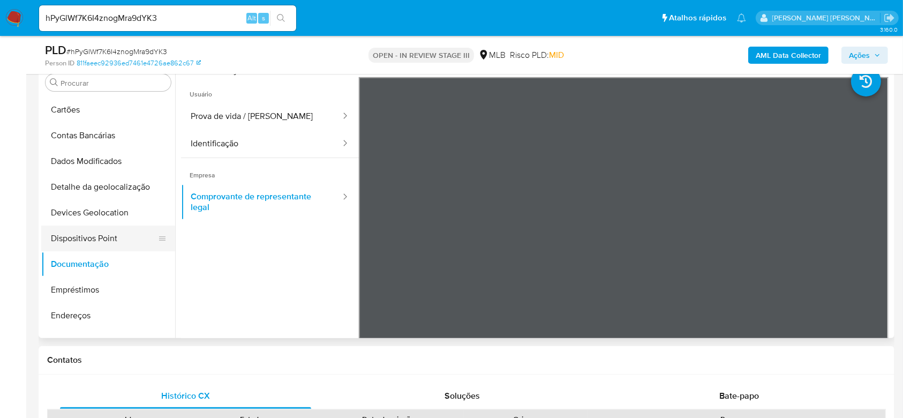
scroll to position [219, 0]
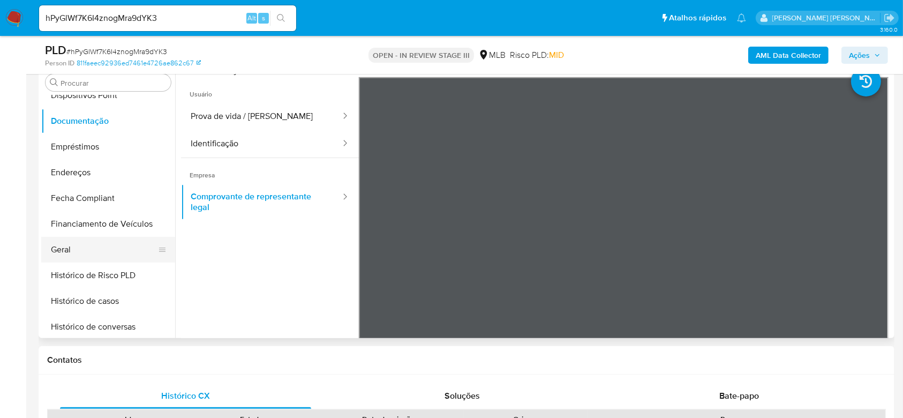
click at [81, 249] on button "Geral" at bounding box center [103, 250] width 125 height 26
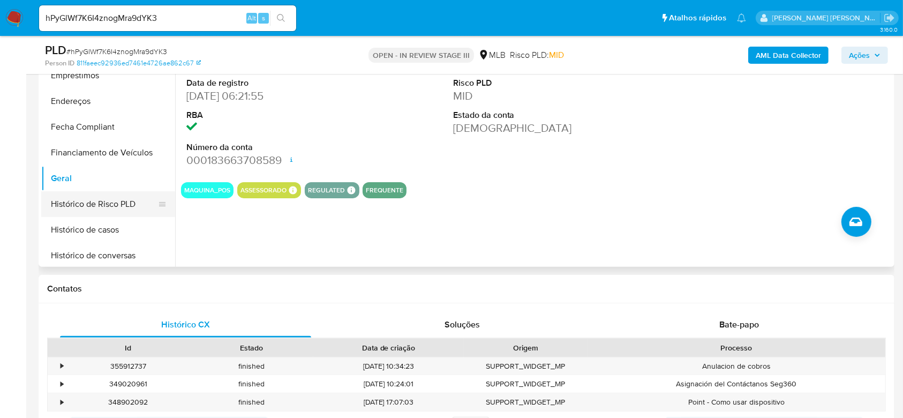
scroll to position [290, 0]
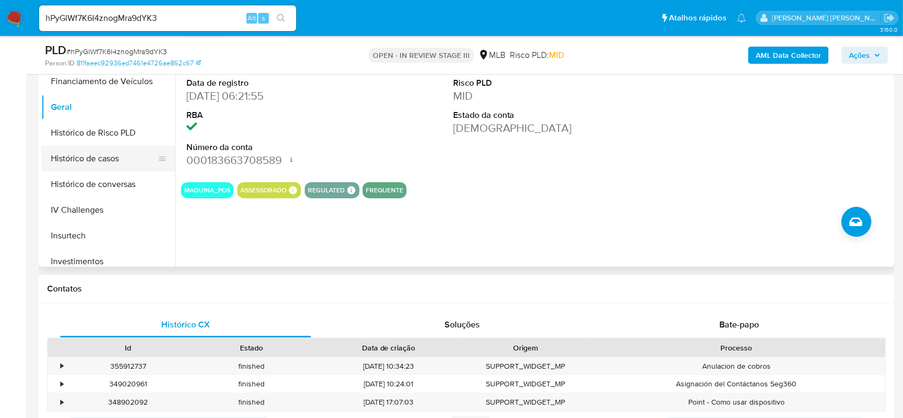
click at [124, 156] on button "Histórico de casos" at bounding box center [103, 159] width 125 height 26
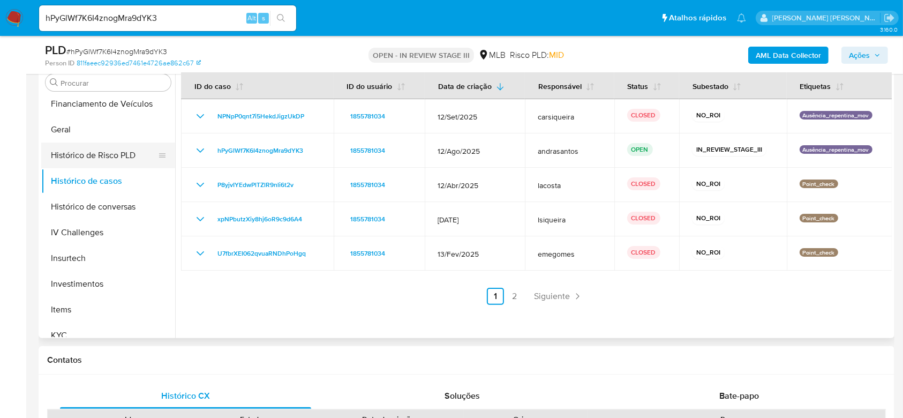
scroll to position [433, 0]
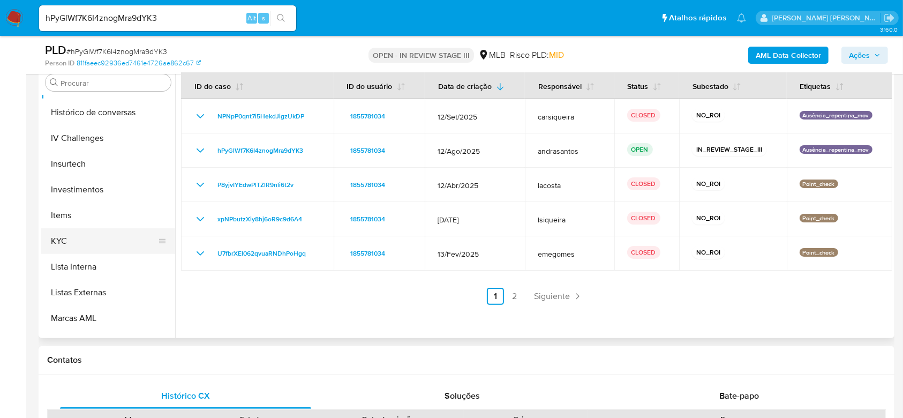
click at [82, 247] on button "KYC" at bounding box center [103, 241] width 125 height 26
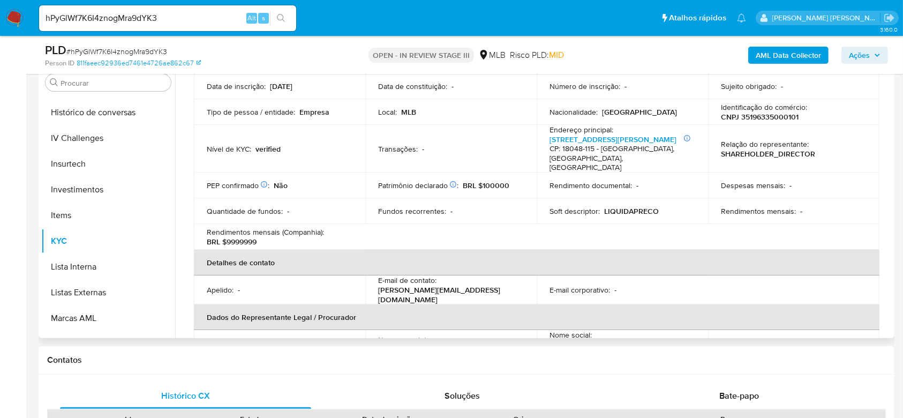
scroll to position [0, 0]
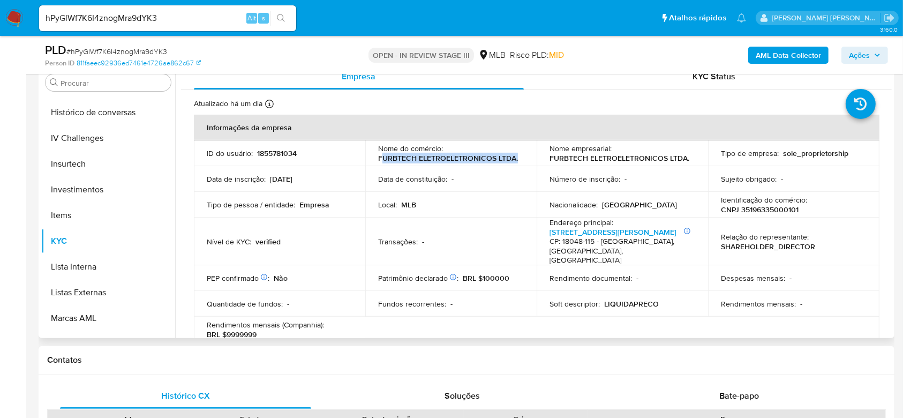
drag, startPoint x: 379, startPoint y: 157, endPoint x: 515, endPoint y: 154, distance: 135.6
click at [515, 154] on p "FURBTECH ELETROELETRONICOS LTDA." at bounding box center [448, 158] width 140 height 10
click at [403, 161] on p "FURBTECH ELETROELETRONICOS LTDA." at bounding box center [448, 158] width 140 height 10
drag, startPoint x: 379, startPoint y: 159, endPoint x: 410, endPoint y: 157, distance: 31.7
click at [410, 157] on p "FURBTECH ELETROELETRONICOS LTDA." at bounding box center [448, 158] width 140 height 10
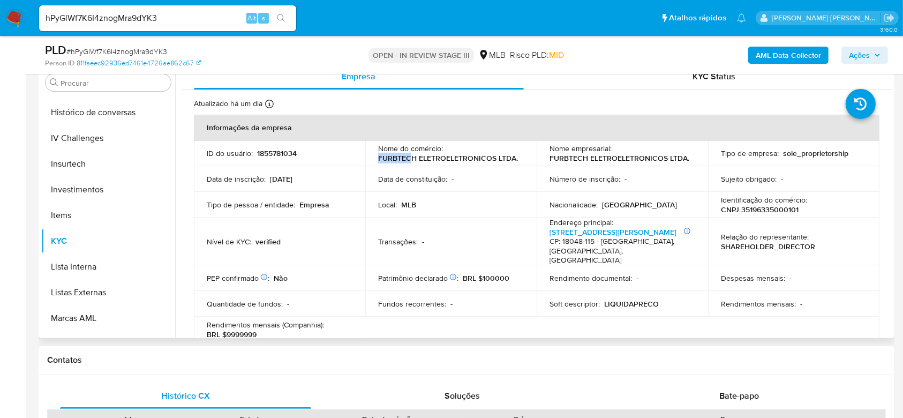
click at [411, 157] on p "FURBTECH ELETROELETRONICOS LTDA." at bounding box center [448, 158] width 140 height 10
drag, startPoint x: 377, startPoint y: 155, endPoint x: 515, endPoint y: 162, distance: 137.8
click at [515, 162] on p "FURBTECH ELETROELETRONICOS LTDA." at bounding box center [448, 158] width 140 height 10
copy p "FURBTECH ELETROELETRONICOS LTDA."
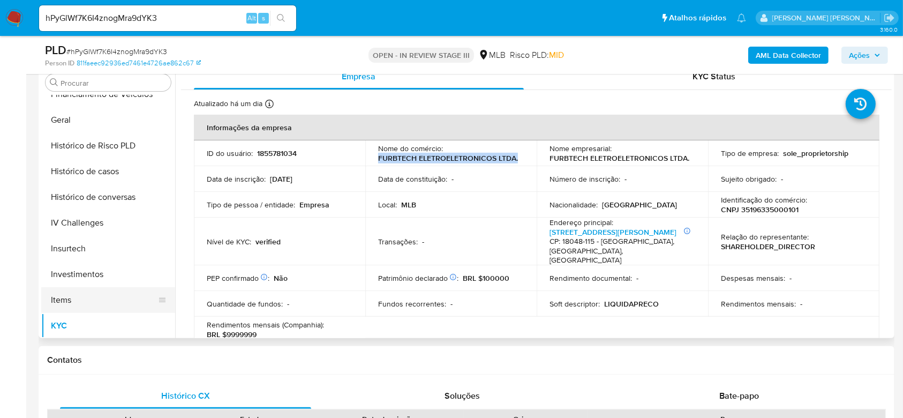
scroll to position [290, 0]
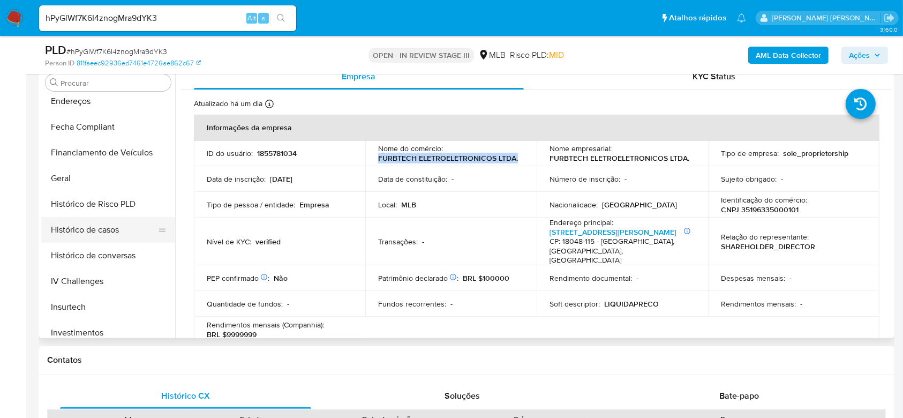
click at [102, 225] on button "Histórico de casos" at bounding box center [103, 230] width 125 height 26
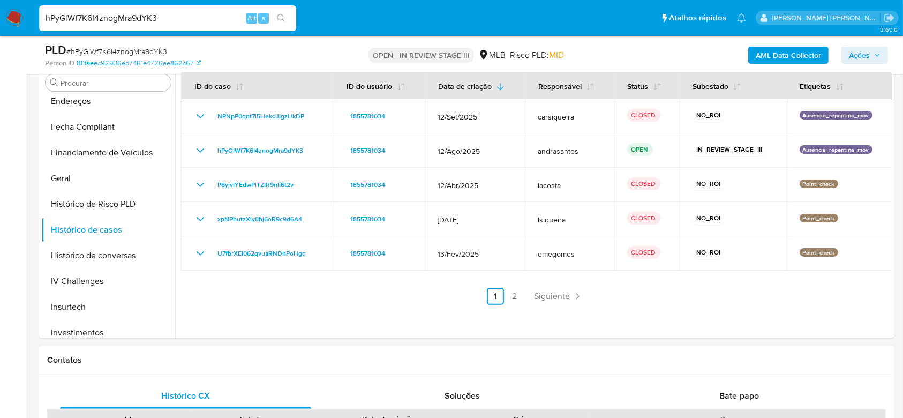
click at [133, 12] on input "hPyGlWf7K6I4znogMra9dYK3" at bounding box center [167, 18] width 257 height 14
paste input "SoFHvXHA8wX04al9DKyKEaZg"
type input "SoFHvXHA8wX04al9DKyKEaZg"
click at [288, 17] on button "search-icon" at bounding box center [281, 18] width 22 height 15
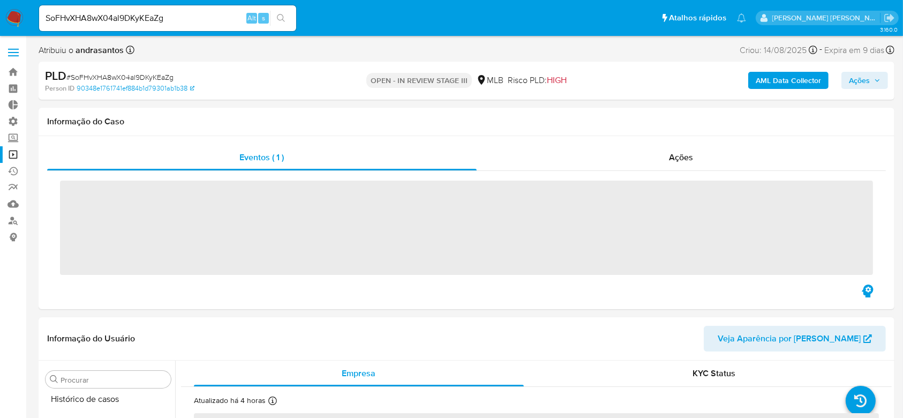
scroll to position [485, 0]
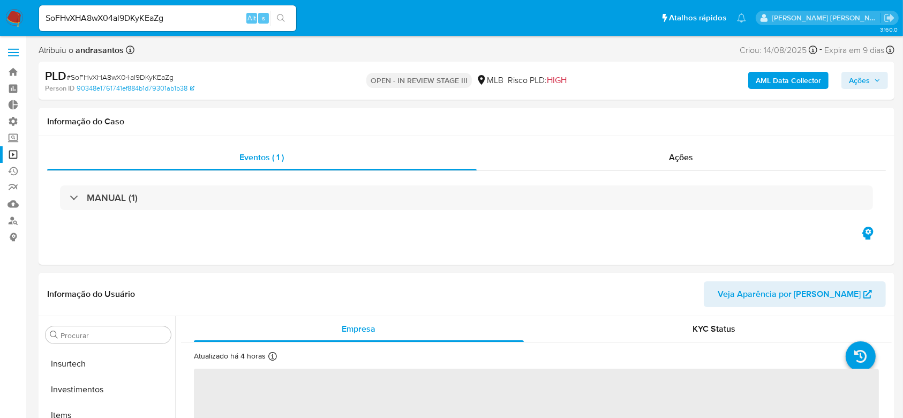
select select "10"
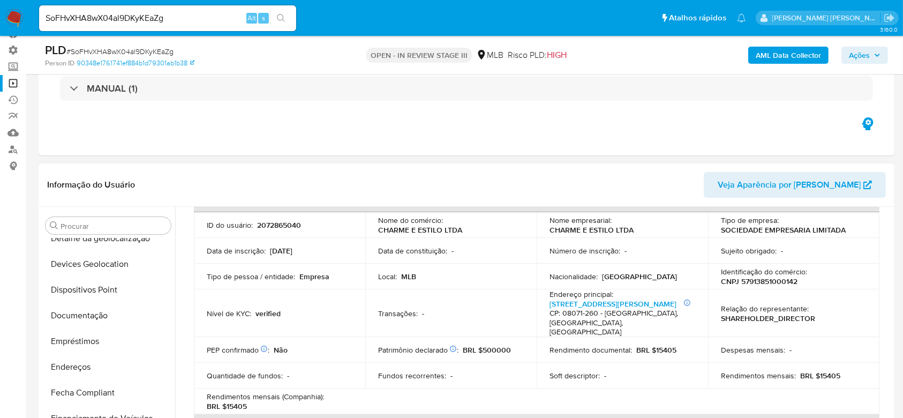
scroll to position [147, 0]
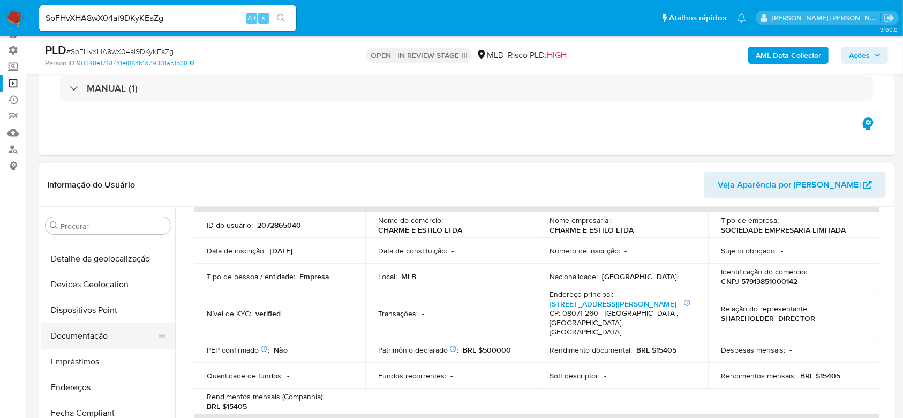
click at [84, 342] on button "Documentação" at bounding box center [103, 336] width 125 height 26
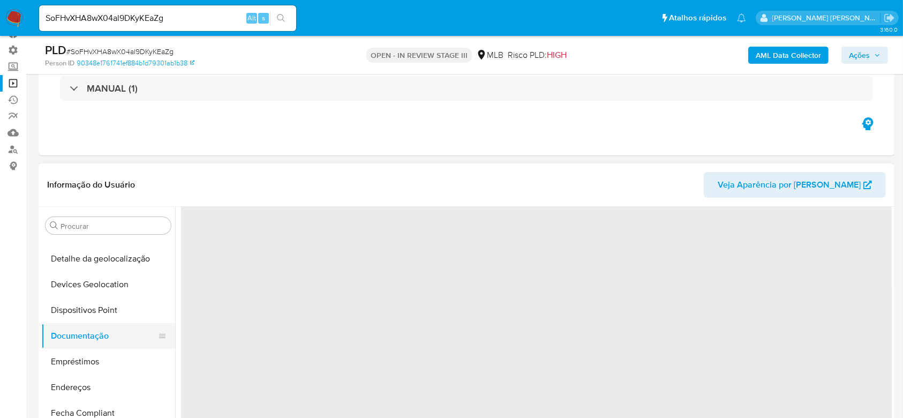
scroll to position [0, 0]
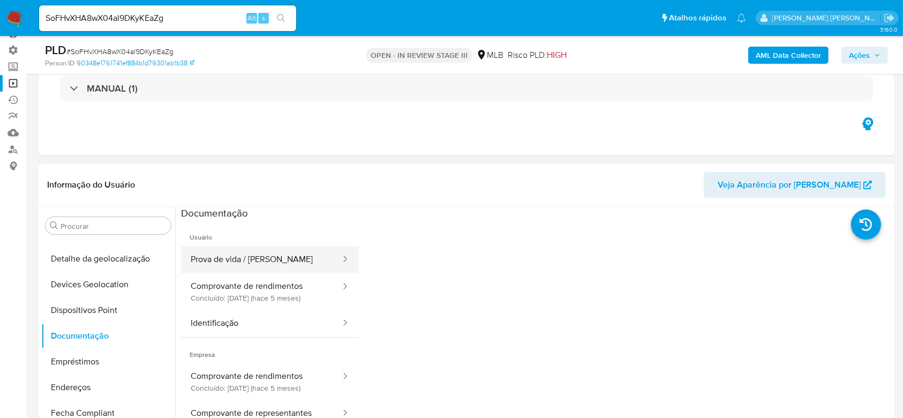
click at [290, 260] on button "Prova de vida / Selfie" at bounding box center [261, 259] width 161 height 27
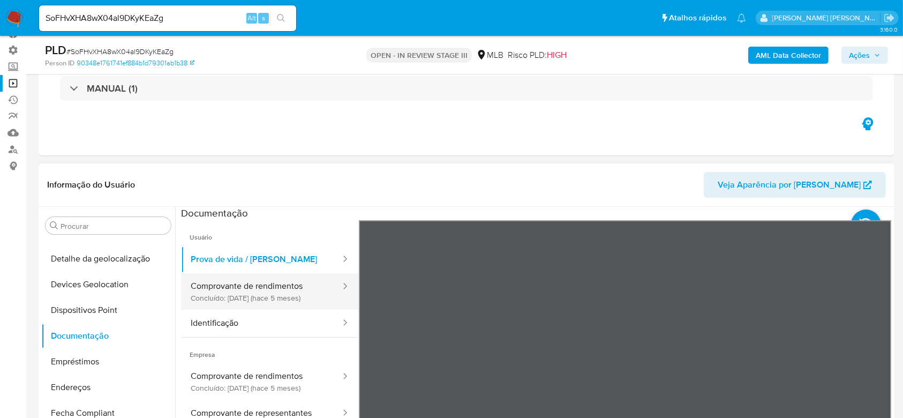
click at [273, 285] on button "Comprovante de rendimentos Concluído: 28/04/2025 (hace 5 meses)" at bounding box center [261, 291] width 161 height 36
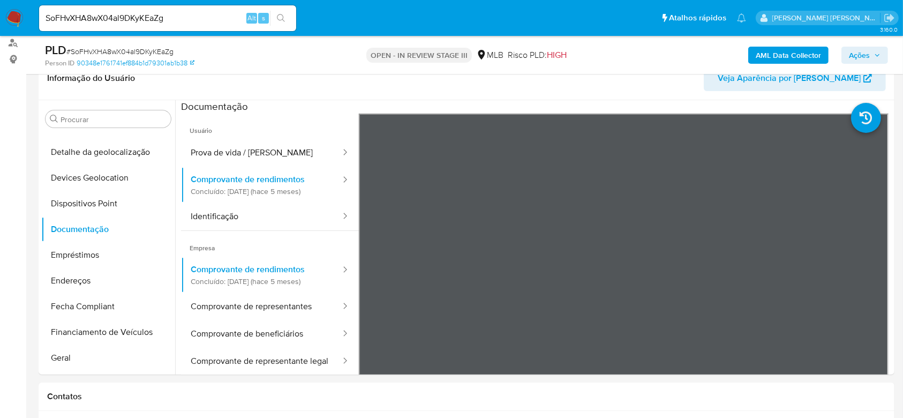
scroll to position [195, 0]
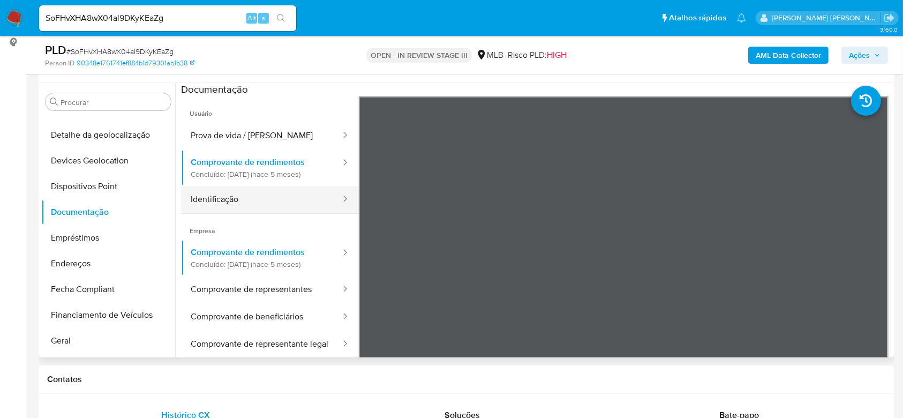
click at [208, 193] on button "Identificação" at bounding box center [261, 199] width 161 height 27
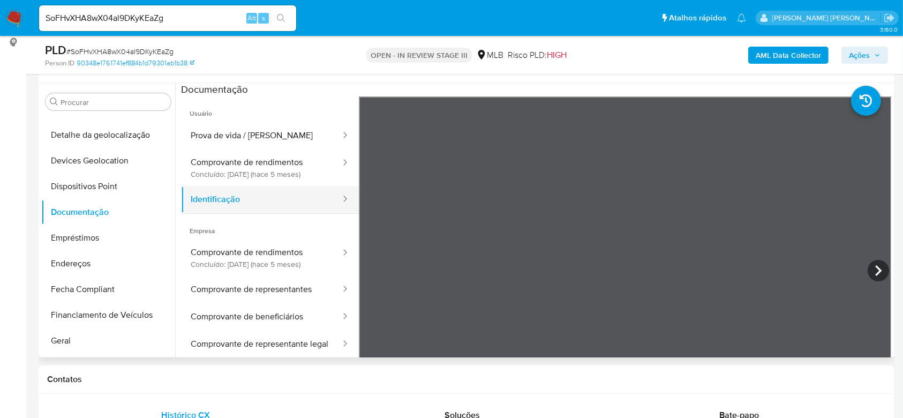
scroll to position [71, 0]
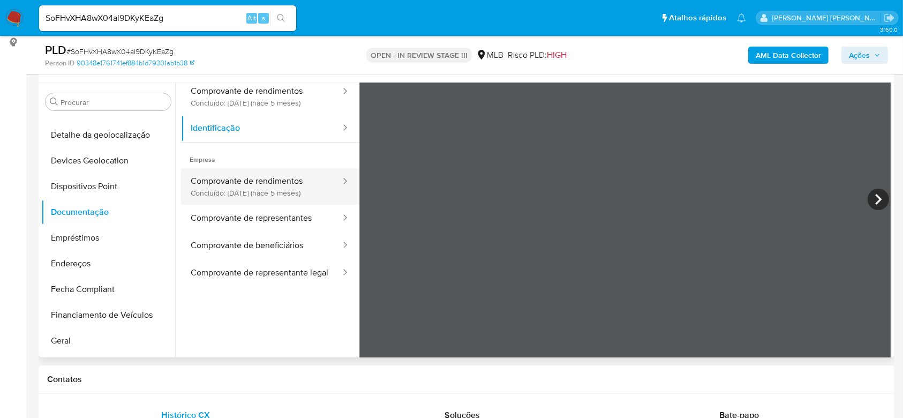
click at [258, 194] on button "Comprovante de rendimentos Concluído: 28/04/2025 (hace 5 meses)" at bounding box center [261, 186] width 161 height 36
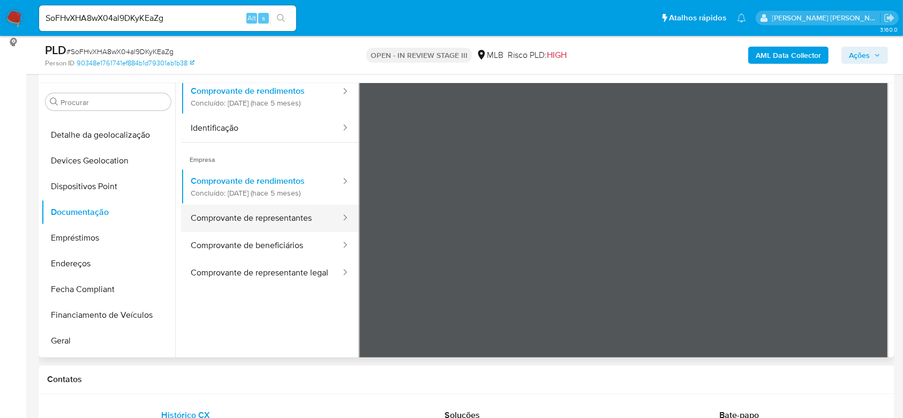
click at [254, 218] on button "Comprovante de representantes" at bounding box center [261, 218] width 161 height 27
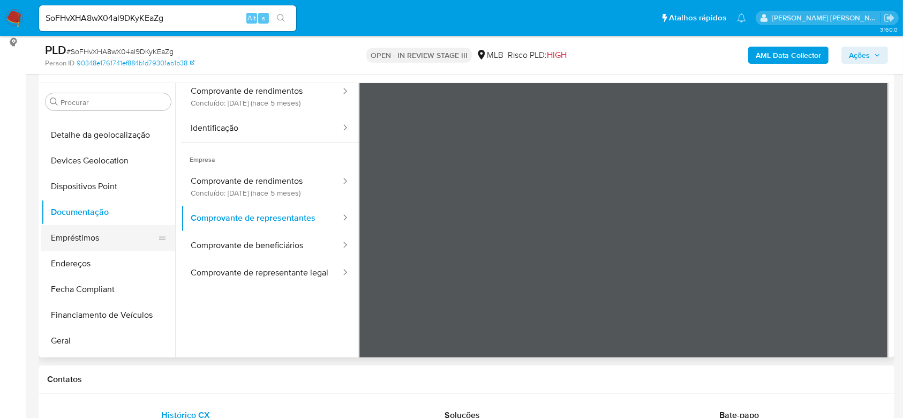
scroll to position [219, 0]
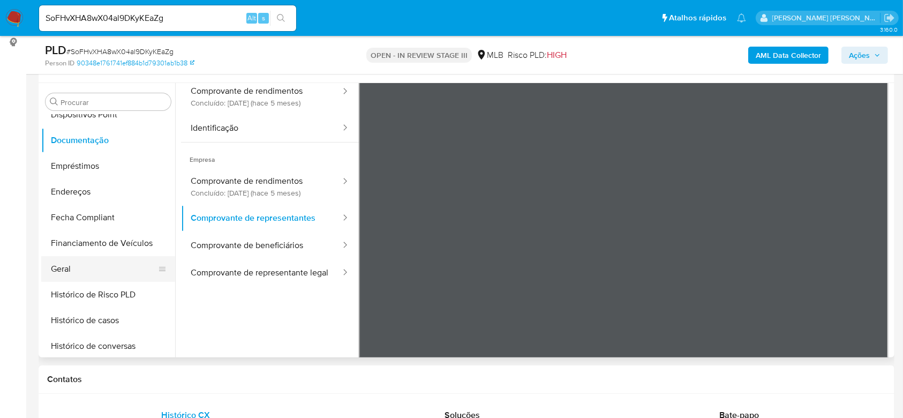
click at [92, 268] on button "Geral" at bounding box center [103, 269] width 125 height 26
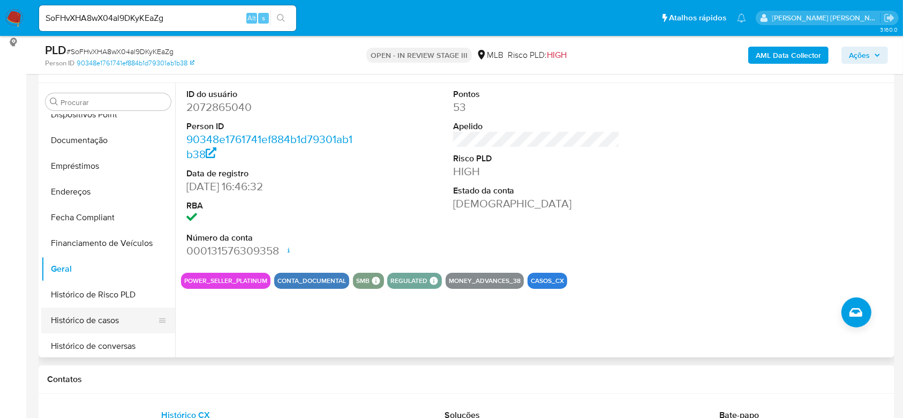
click at [80, 321] on button "Histórico de casos" at bounding box center [103, 320] width 125 height 26
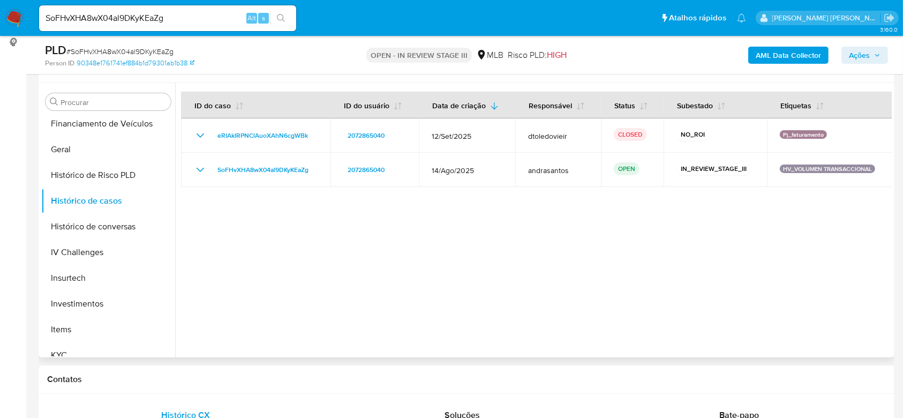
scroll to position [361, 0]
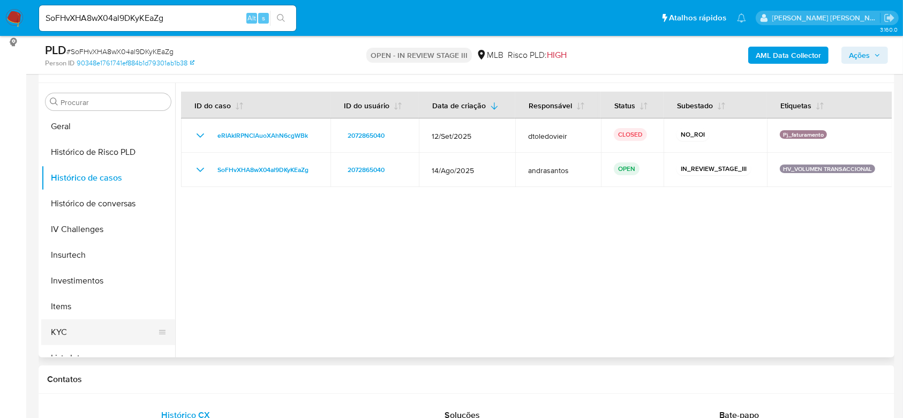
click at [78, 329] on button "KYC" at bounding box center [103, 332] width 125 height 26
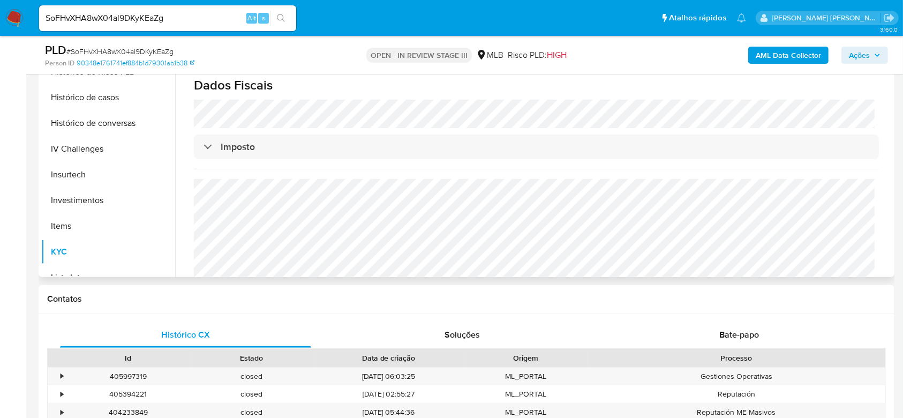
scroll to position [644, 0]
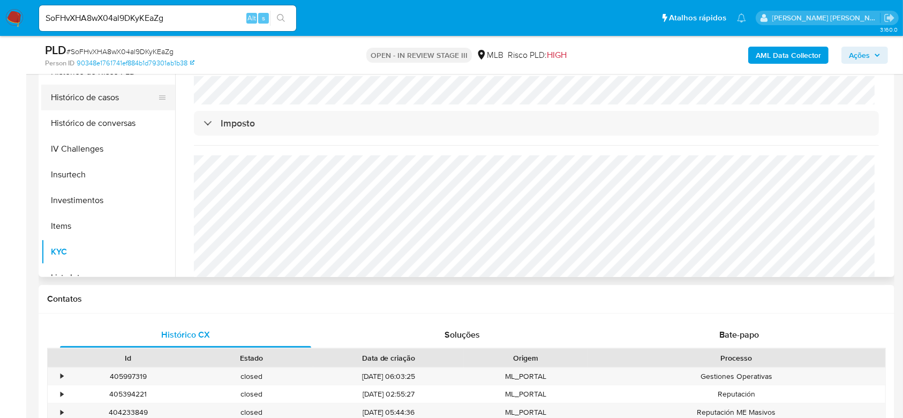
click at [101, 96] on button "Histórico de casos" at bounding box center [103, 98] width 125 height 26
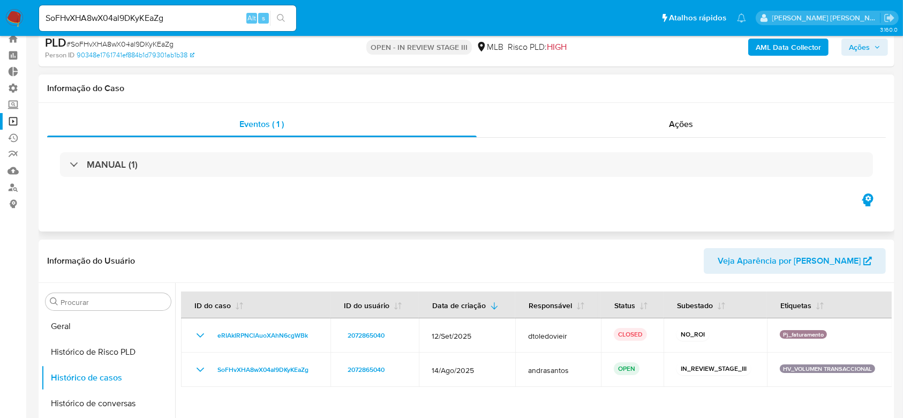
scroll to position [0, 0]
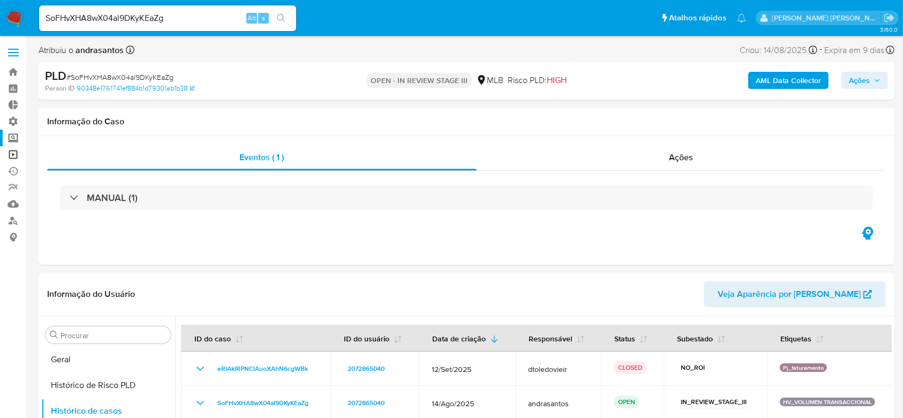
drag, startPoint x: 13, startPoint y: 155, endPoint x: 13, endPoint y: 145, distance: 9.6
click at [13, 155] on link "Operações em massa" at bounding box center [63, 154] width 127 height 17
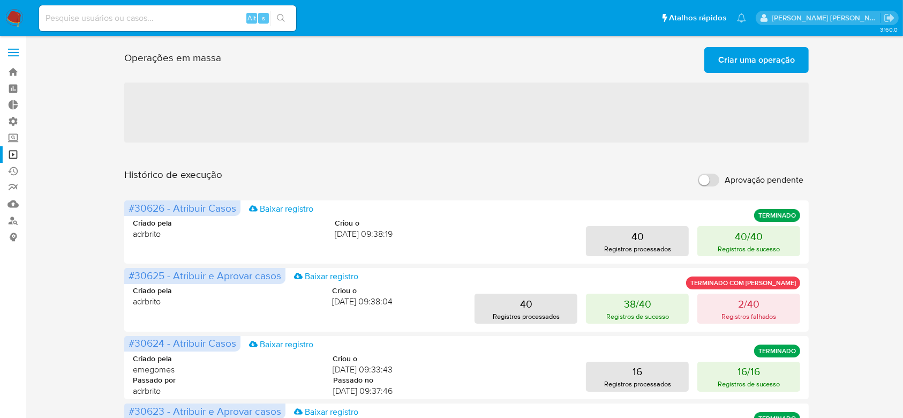
click at [776, 54] on span "Criar uma operação" at bounding box center [756, 60] width 77 height 24
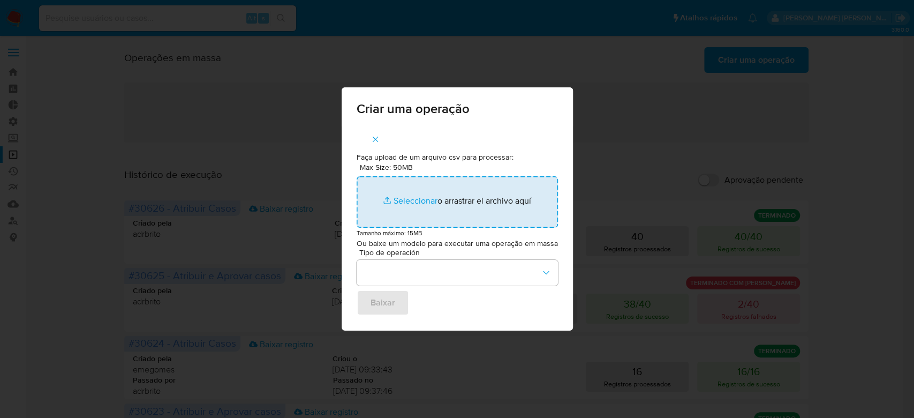
click at [403, 195] on input "Max Size: 50MB Seleccionar archivos" at bounding box center [457, 201] width 201 height 51
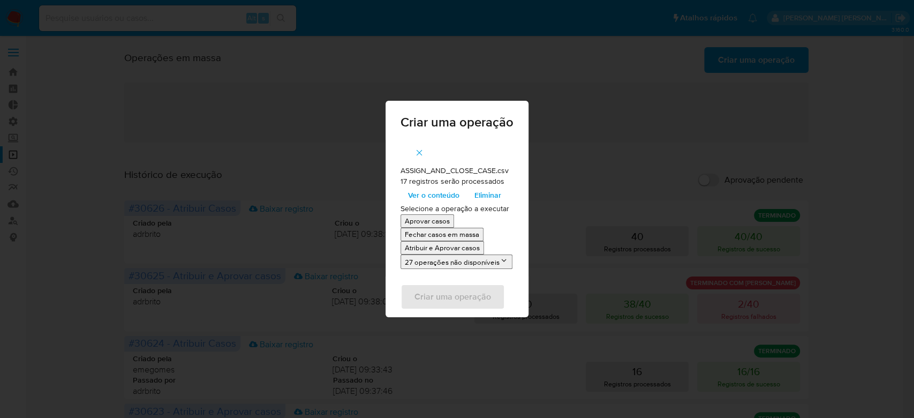
click at [441, 196] on span "Ver o conteúdo" at bounding box center [433, 194] width 51 height 15
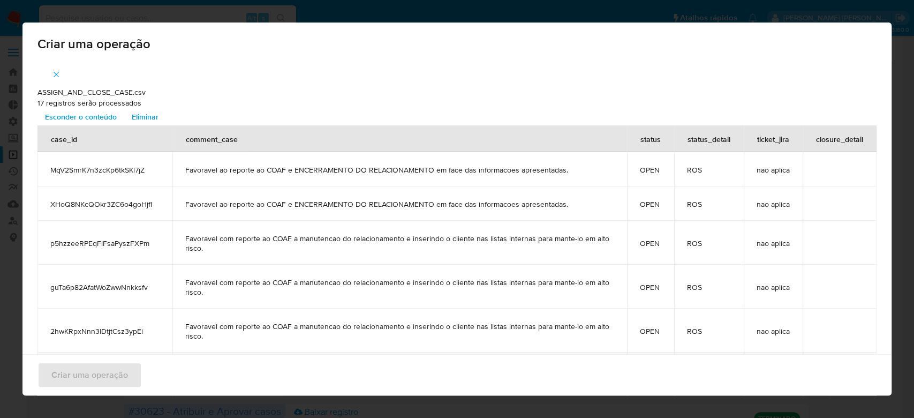
click at [95, 114] on span "Esconder o conteúdo" at bounding box center [81, 116] width 72 height 15
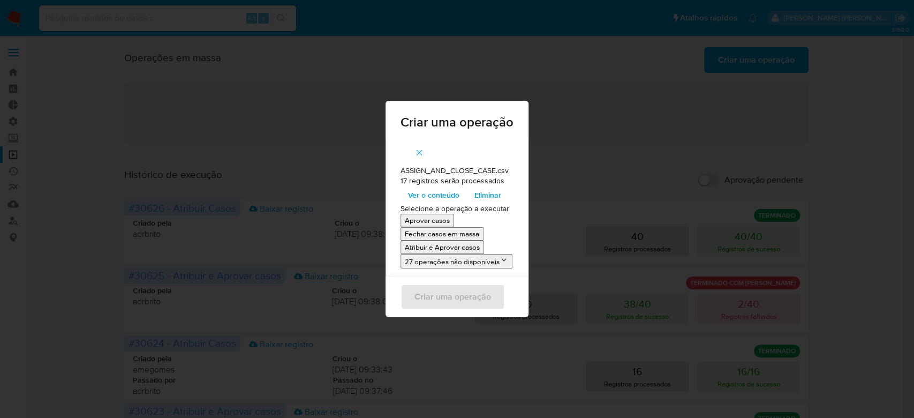
click at [451, 246] on p "Atribuir e Aprovar casos" at bounding box center [442, 247] width 75 height 10
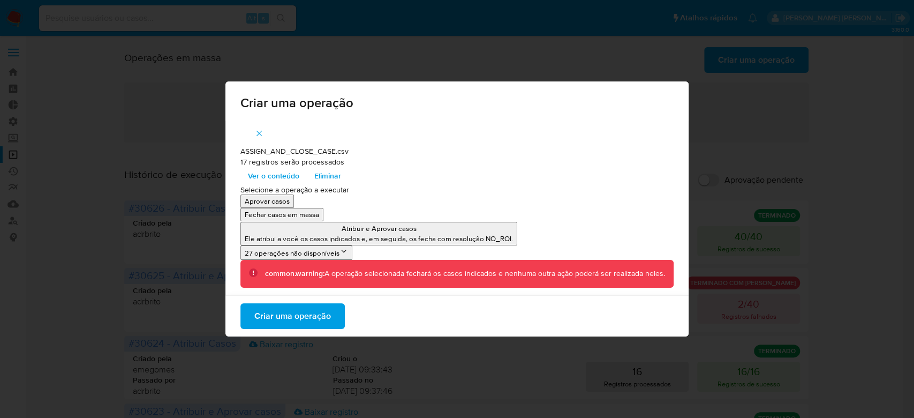
click at [303, 311] on span "Criar uma operação" at bounding box center [292, 316] width 77 height 24
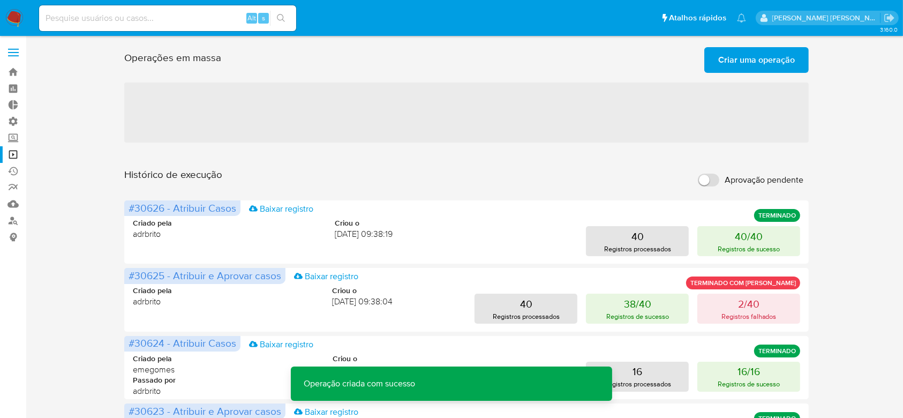
click at [757, 58] on span "Criar uma operação" at bounding box center [756, 60] width 77 height 24
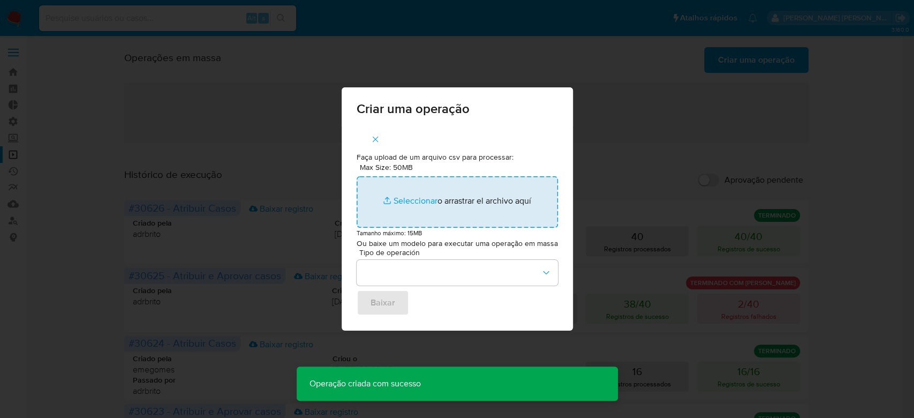
click at [416, 202] on input "Max Size: 50MB Seleccionar archivos" at bounding box center [457, 201] width 201 height 51
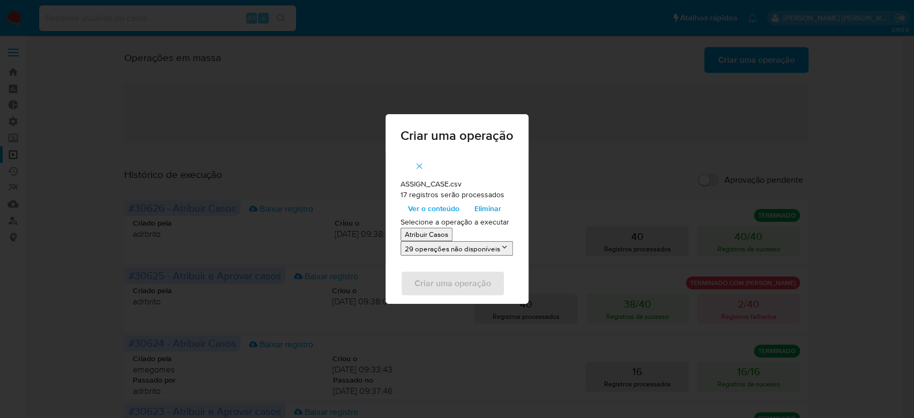
click at [424, 215] on span "Ver o conteúdo" at bounding box center [433, 208] width 51 height 15
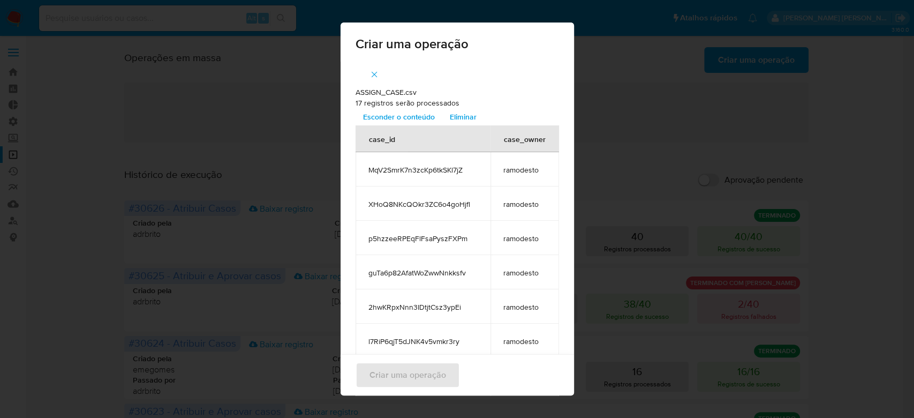
click at [394, 114] on span "Esconder o conteúdo" at bounding box center [399, 116] width 72 height 15
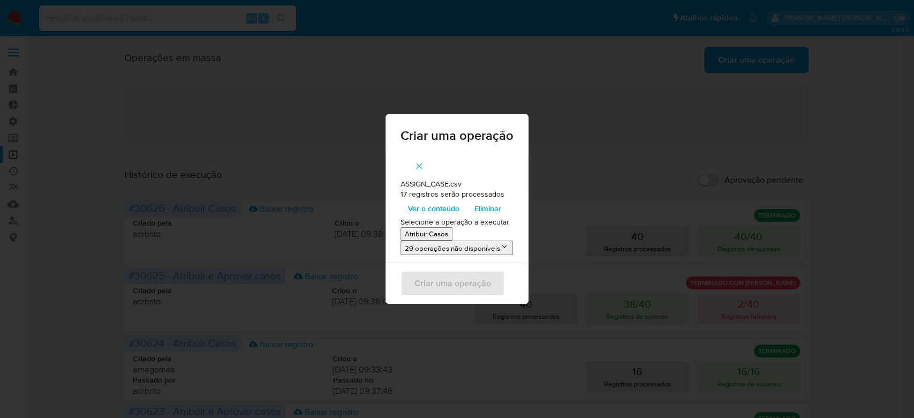
click at [442, 235] on p "Atribuir Casos" at bounding box center [426, 234] width 43 height 10
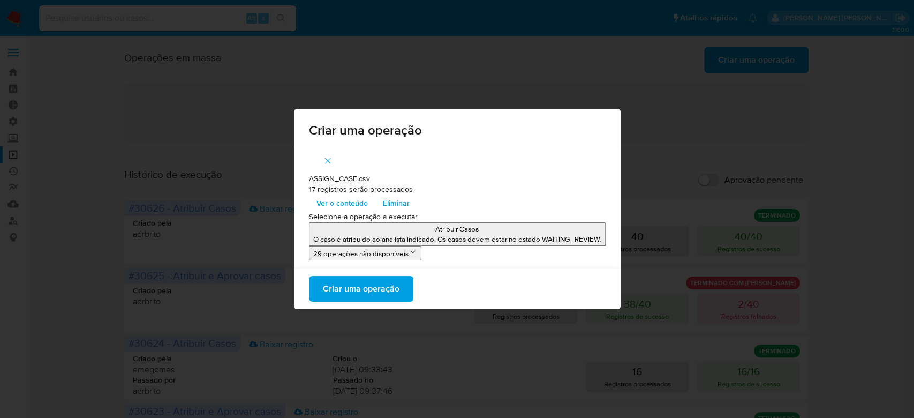
click at [398, 286] on span "Criar uma operação" at bounding box center [361, 289] width 77 height 24
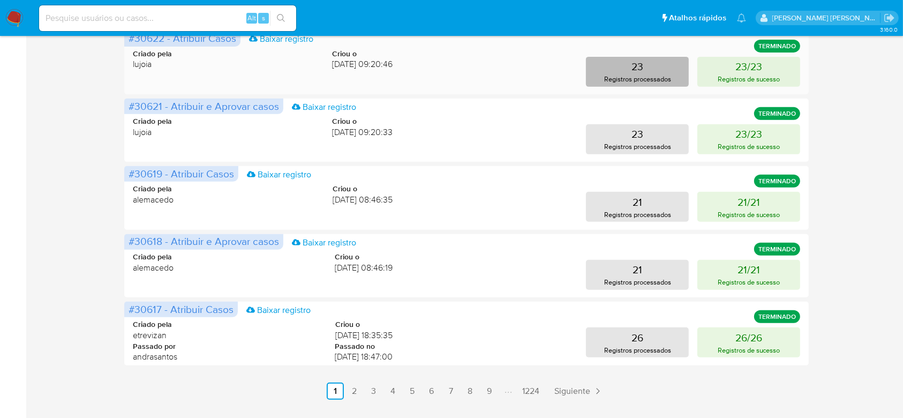
scroll to position [476, 0]
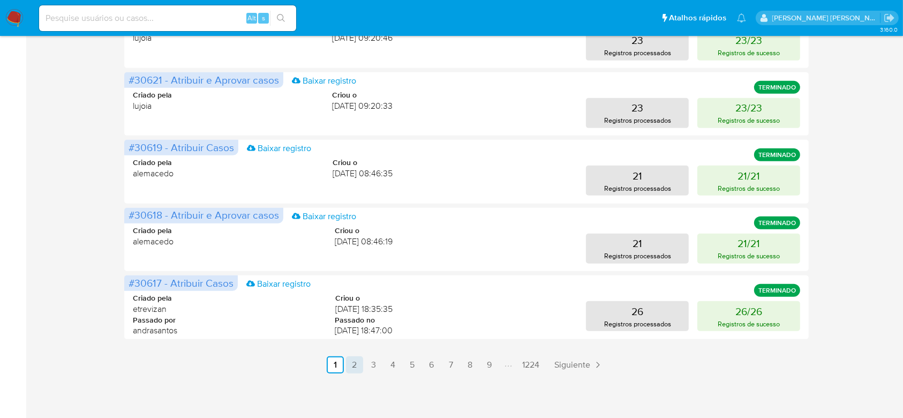
click at [354, 367] on link "2" at bounding box center [354, 364] width 17 height 17
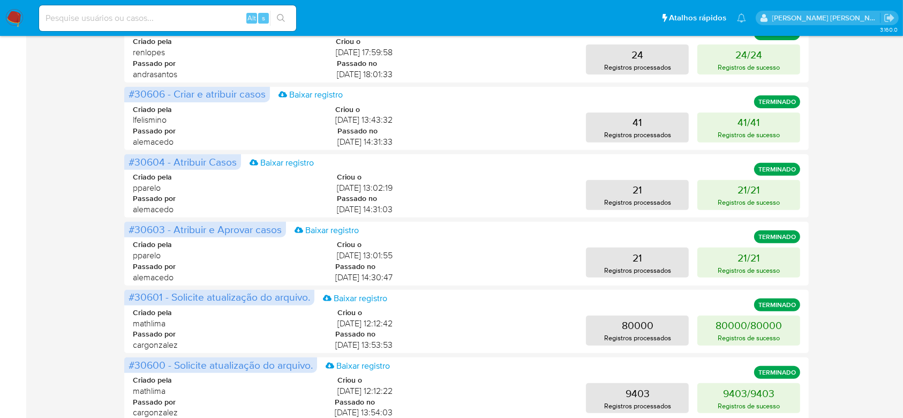
scroll to position [262, 0]
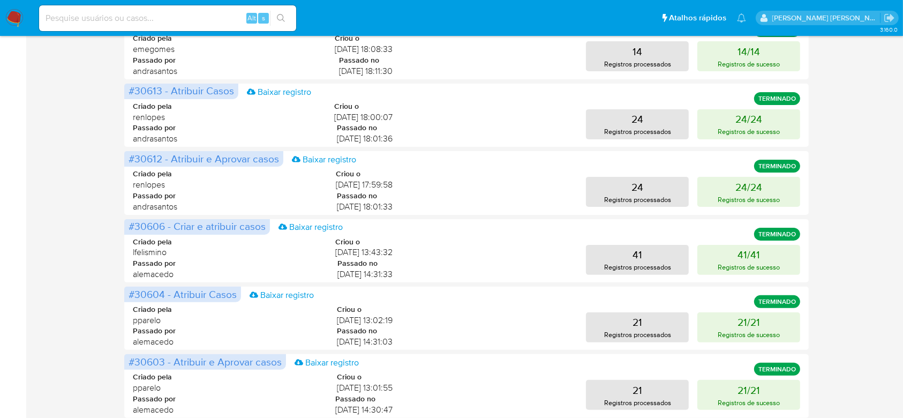
click at [154, 13] on input at bounding box center [167, 18] width 257 height 14
paste input "LAeGjv9Ig5gicvW3Gj1kB1jk"
type input "LAeGjv9Ig5gicvW3Gj1kB1jk"
click at [280, 11] on button "search-icon" at bounding box center [281, 18] width 22 height 15
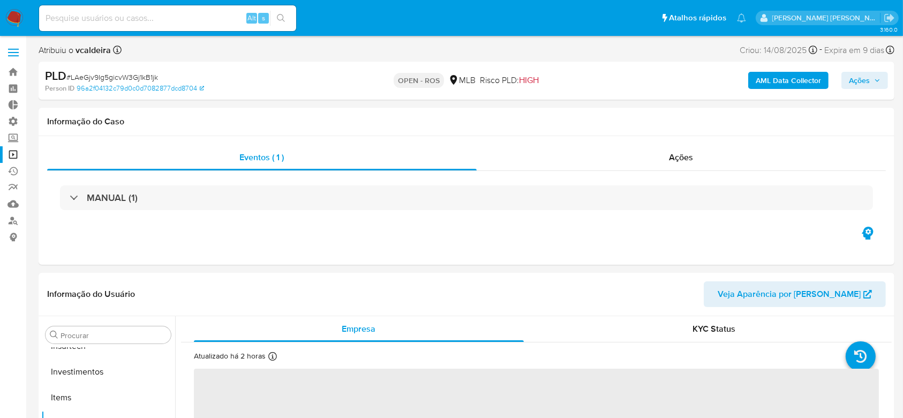
scroll to position [504, 0]
select select "10"
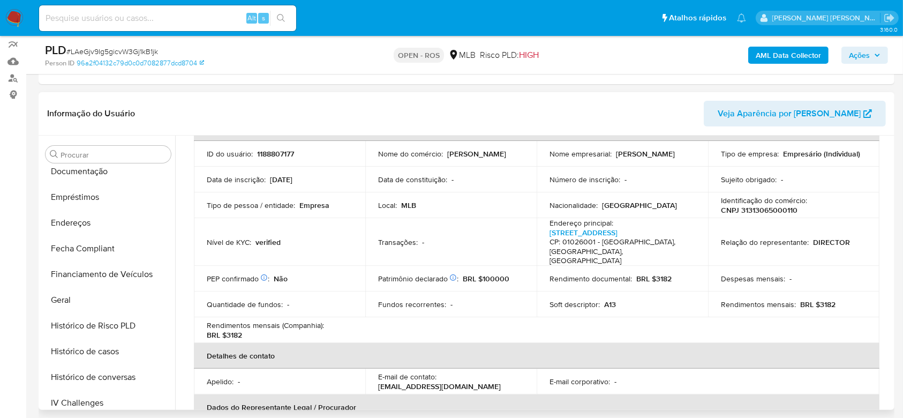
scroll to position [219, 0]
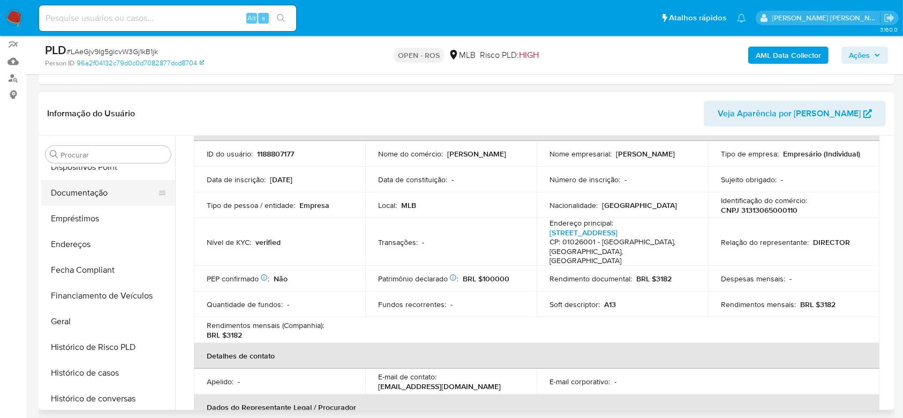
click at [85, 191] on button "Documentação" at bounding box center [103, 193] width 125 height 26
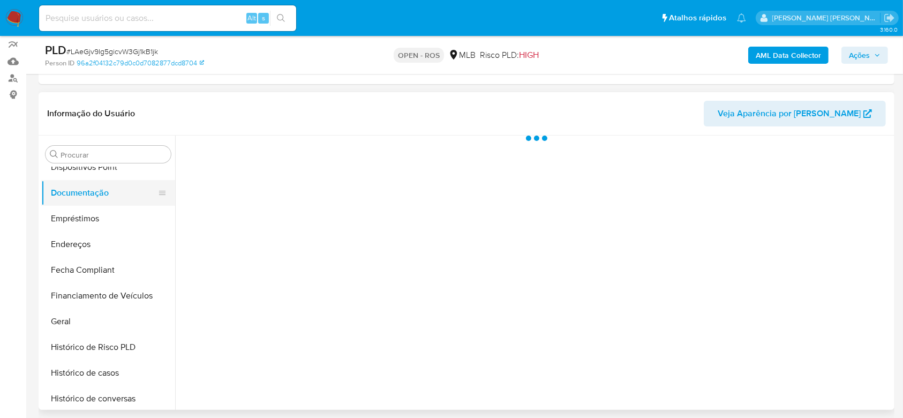
scroll to position [0, 0]
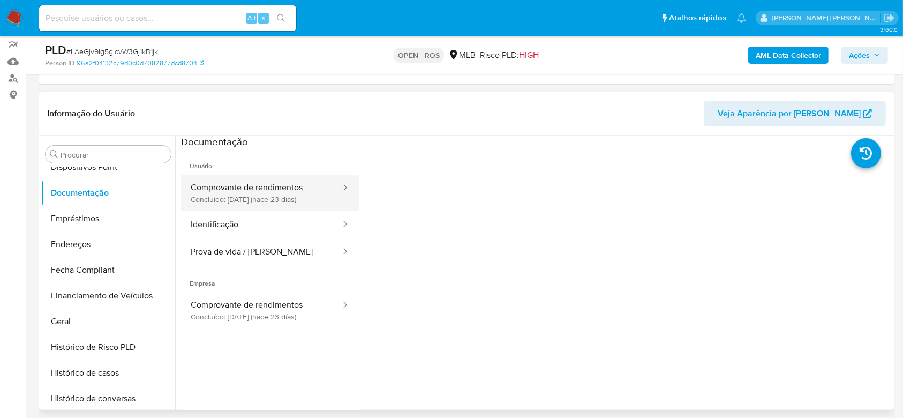
click at [246, 188] on button "Comprovante de rendimentos Concluído: 27/08/2025 (hace 23 días)" at bounding box center [261, 193] width 161 height 36
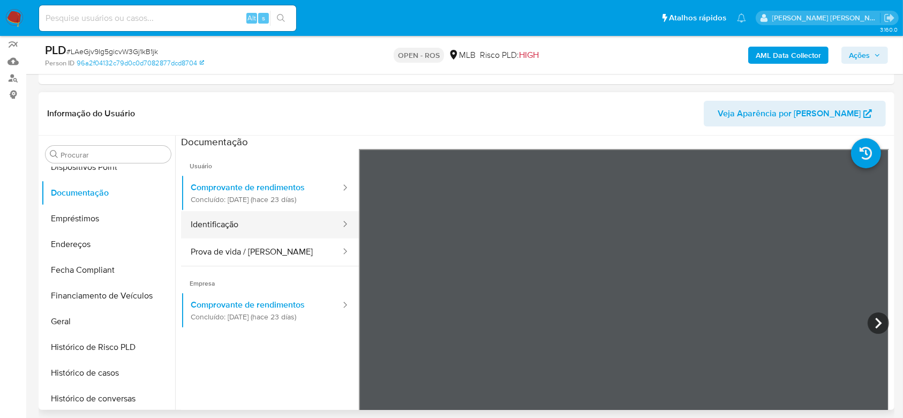
click at [258, 227] on button "Identificação" at bounding box center [261, 224] width 161 height 27
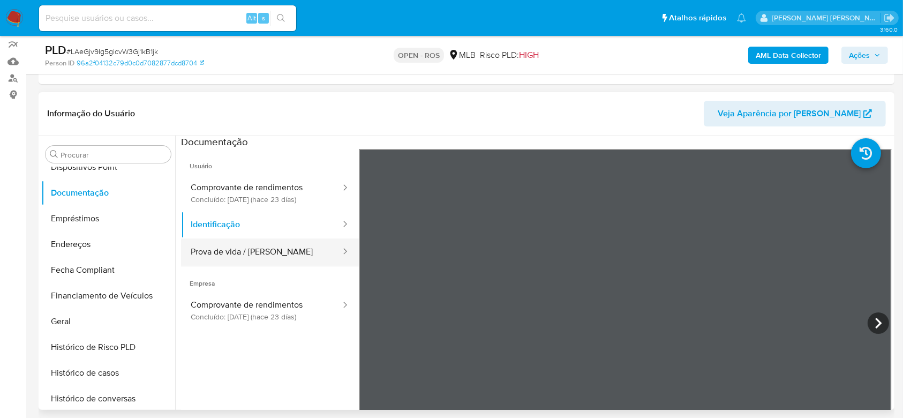
click at [273, 243] on button "Prova de vida / [PERSON_NAME]" at bounding box center [261, 251] width 161 height 27
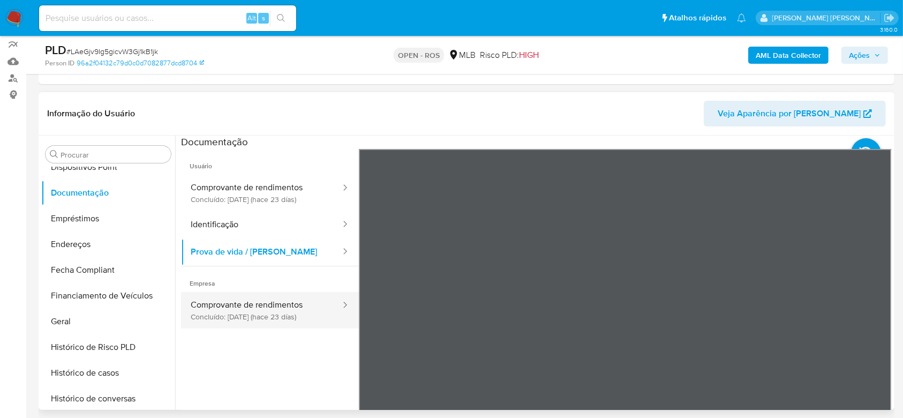
click at [214, 307] on button "Comprovante de rendimentos Concluído: 27/08/2025 (hace 23 días)" at bounding box center [261, 310] width 161 height 36
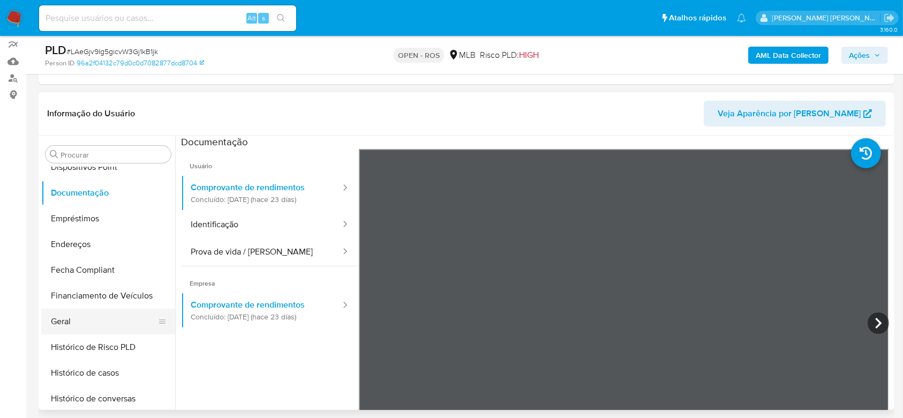
click at [101, 319] on button "Geral" at bounding box center [103, 322] width 125 height 26
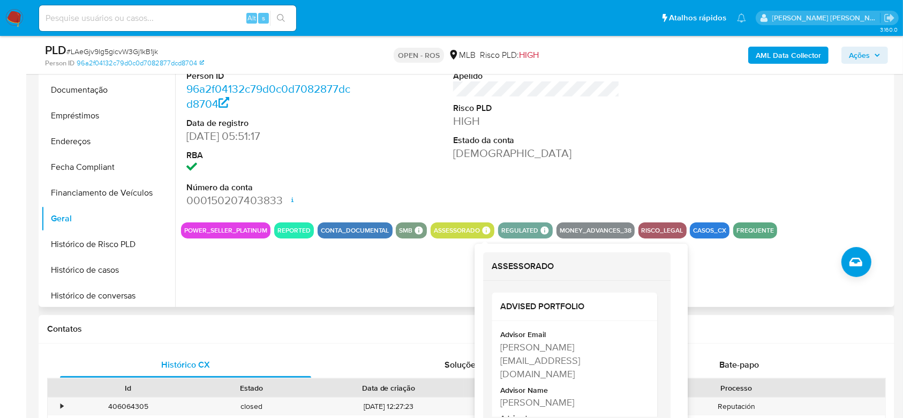
scroll to position [214, 0]
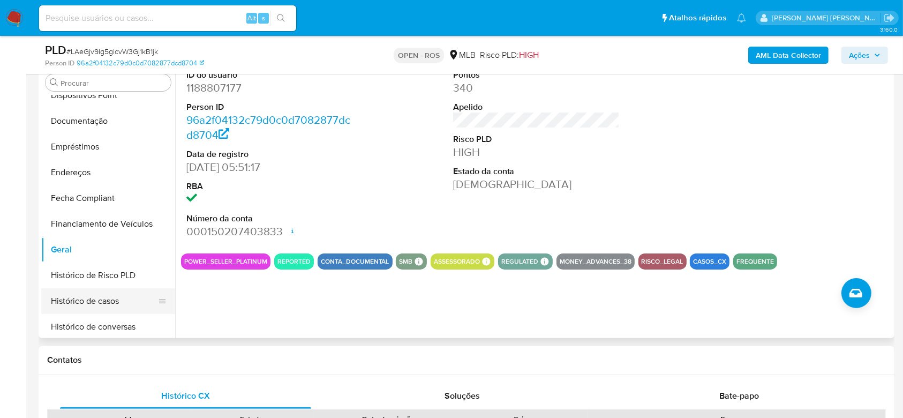
click at [94, 293] on button "Histórico de casos" at bounding box center [103, 301] width 125 height 26
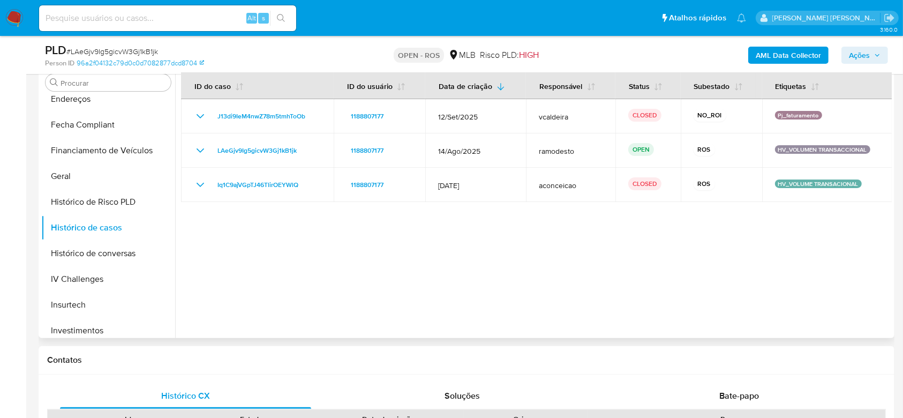
scroll to position [361, 0]
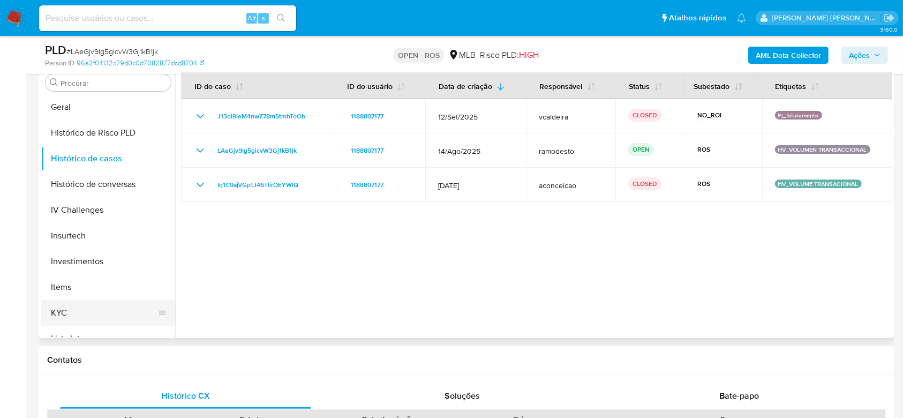
click at [80, 308] on button "KYC" at bounding box center [103, 313] width 125 height 26
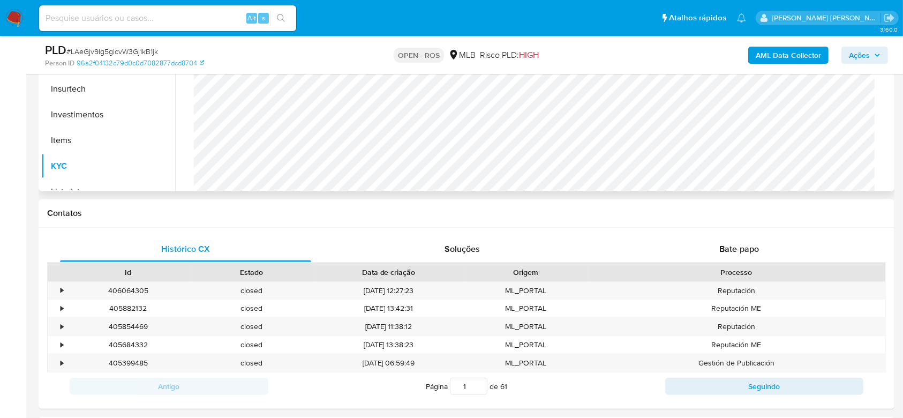
scroll to position [430, 0]
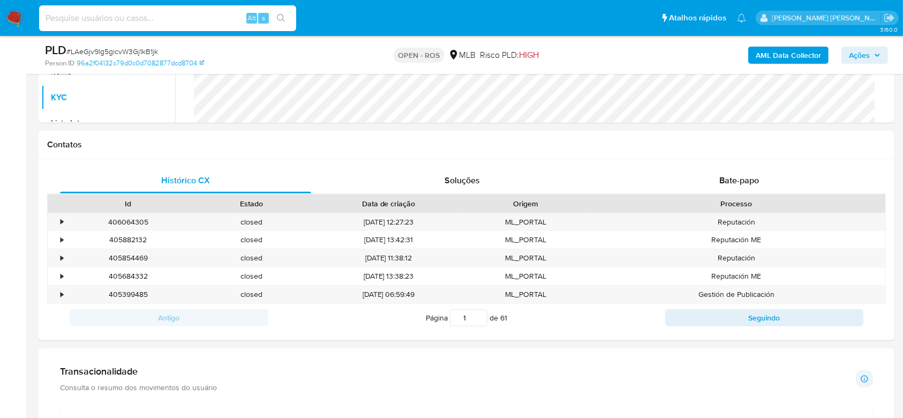
click at [143, 16] on input at bounding box center [167, 18] width 257 height 14
paste input "vvfmqZ6oPCU9KhGdtqiwfmXi"
type input "vvfmqZ6oPCU9KhGdtqiwfmXi"
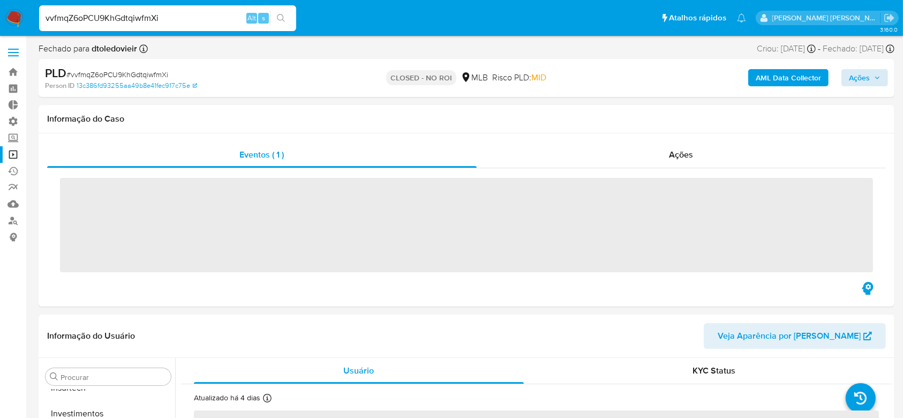
scroll to position [504, 0]
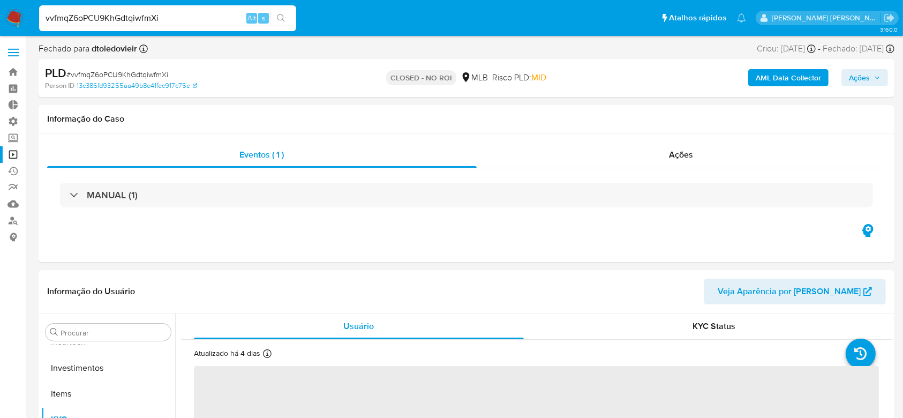
select select "10"
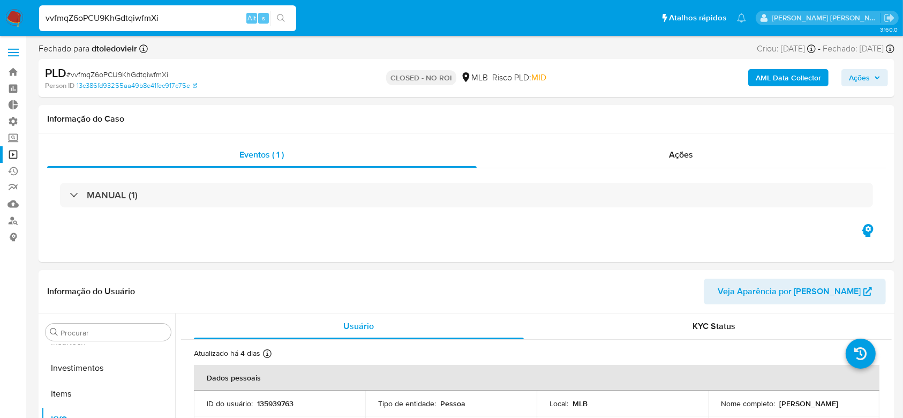
click at [867, 81] on span "Ações" at bounding box center [859, 77] width 21 height 17
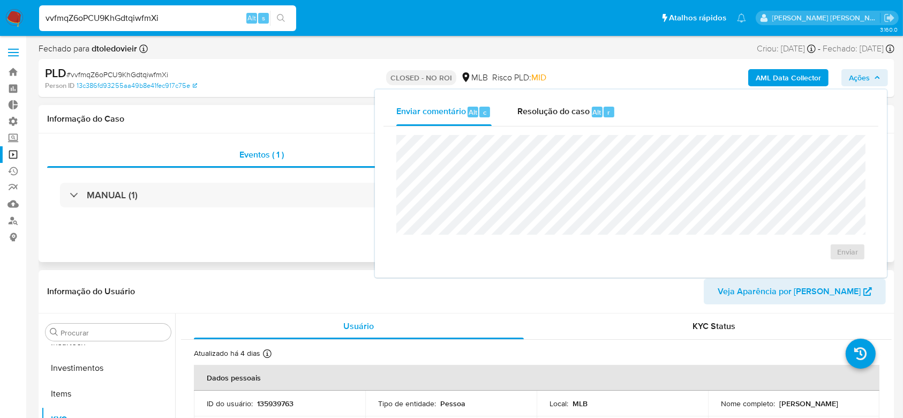
click at [287, 225] on div "Eventos ( 1 ) Ações MANUAL (1)" at bounding box center [467, 197] width 856 height 129
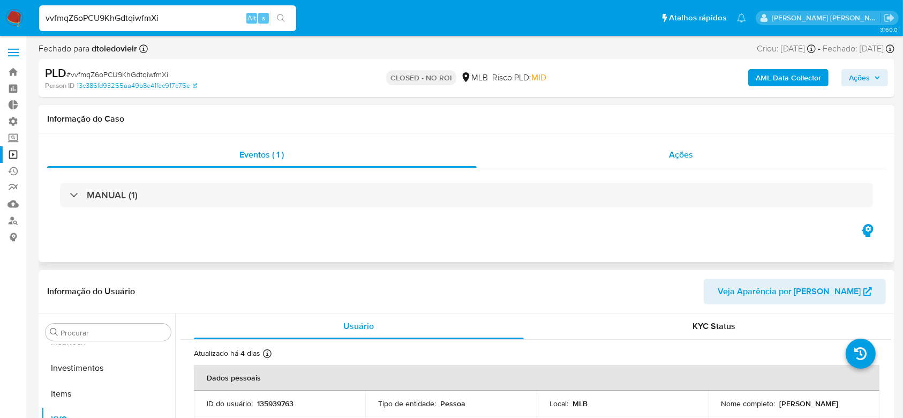
click at [690, 156] on span "Ações" at bounding box center [682, 154] width 24 height 12
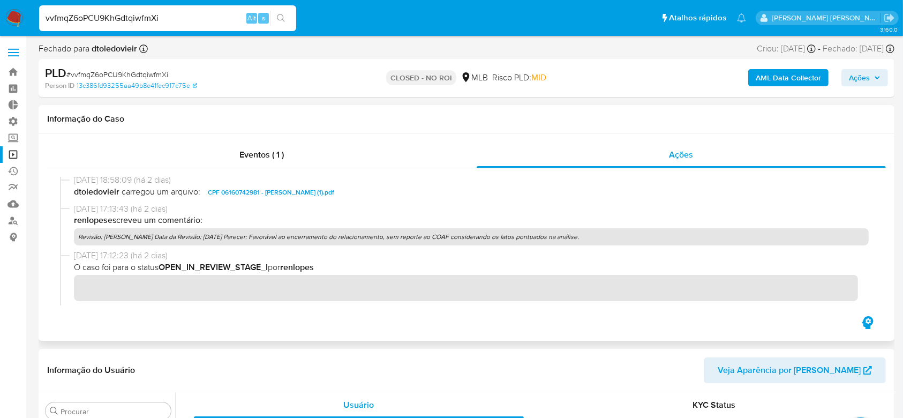
scroll to position [0, 0]
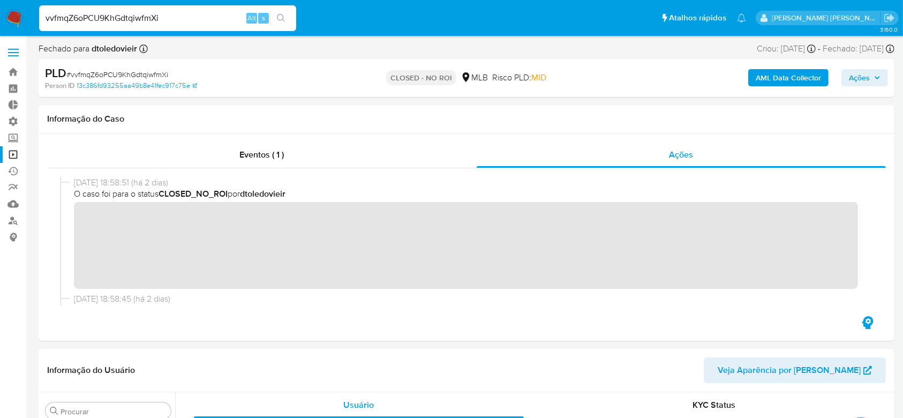
click at [879, 74] on span "Ações" at bounding box center [865, 77] width 32 height 15
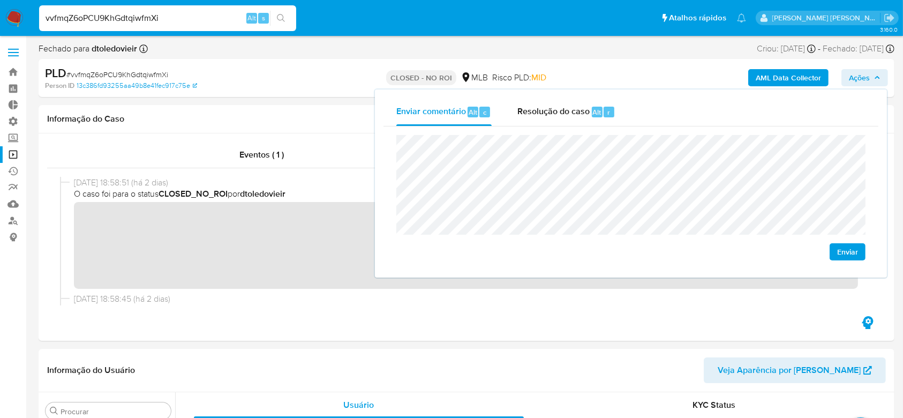
click at [850, 250] on span "Enviar" at bounding box center [847, 251] width 21 height 15
click at [876, 76] on icon "button" at bounding box center [877, 77] width 6 height 6
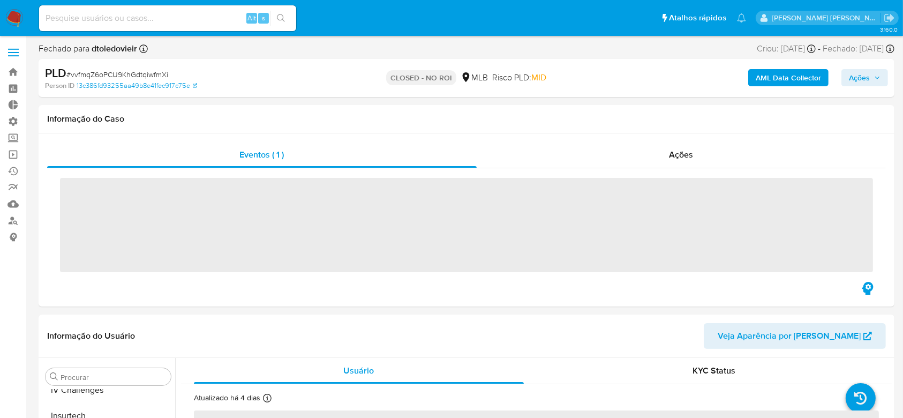
scroll to position [504, 0]
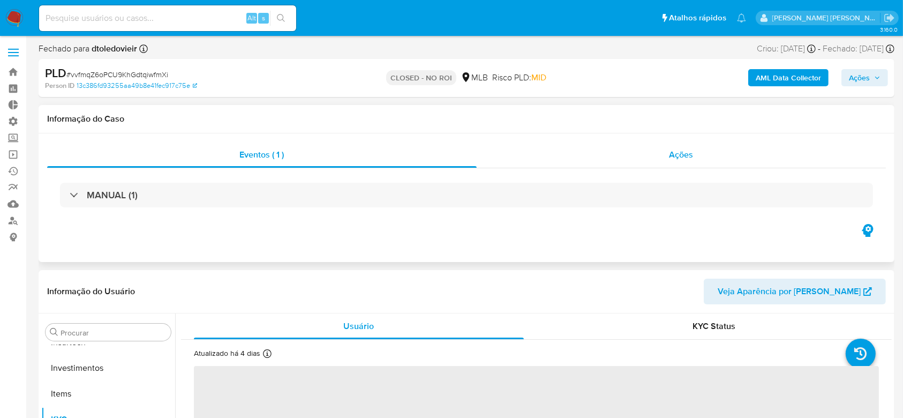
select select "10"
click at [685, 153] on span "Ações" at bounding box center [682, 154] width 24 height 12
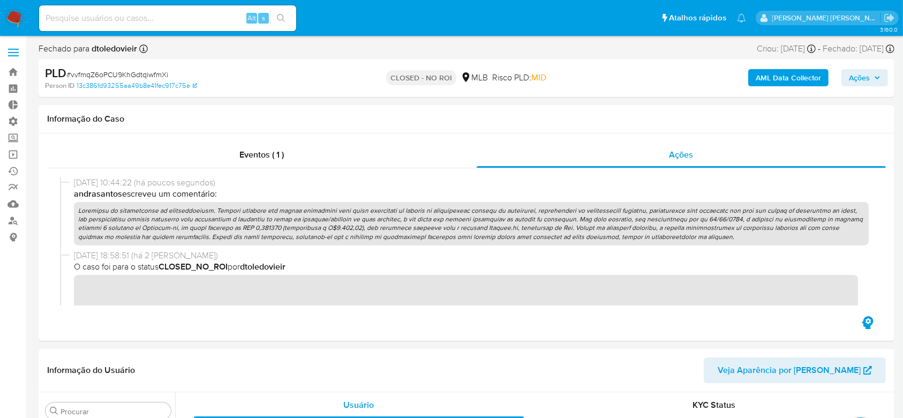
click at [123, 11] on input at bounding box center [167, 18] width 257 height 14
paste input "h64VqHJDHlUuU9Ei3bBPzuHr"
type input "h64VqHJDHlUuU9Ei3bBPzuHr"
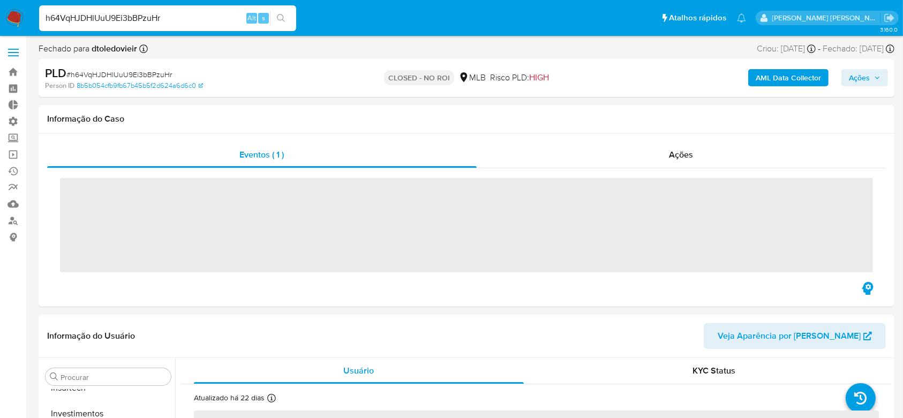
scroll to position [504, 0]
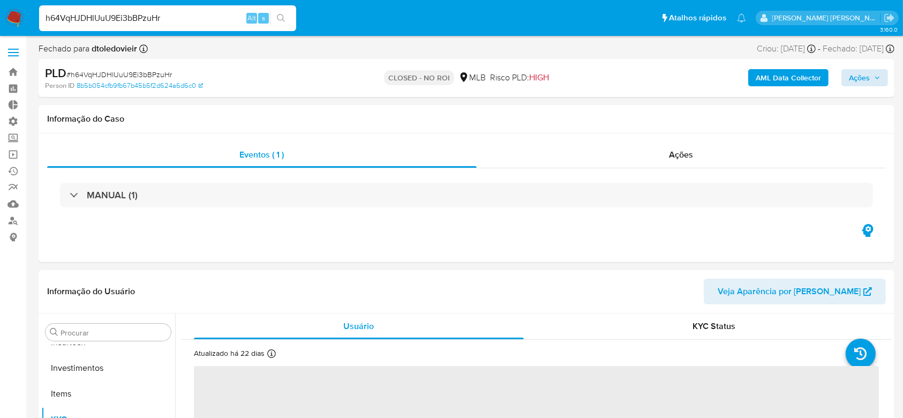
select select "10"
click at [870, 80] on span "Ações" at bounding box center [865, 77] width 32 height 15
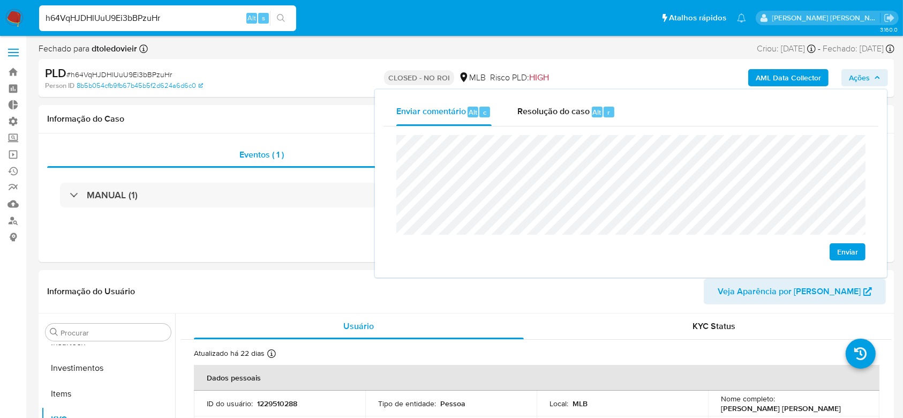
click at [863, 79] on span "Ações" at bounding box center [859, 77] width 21 height 17
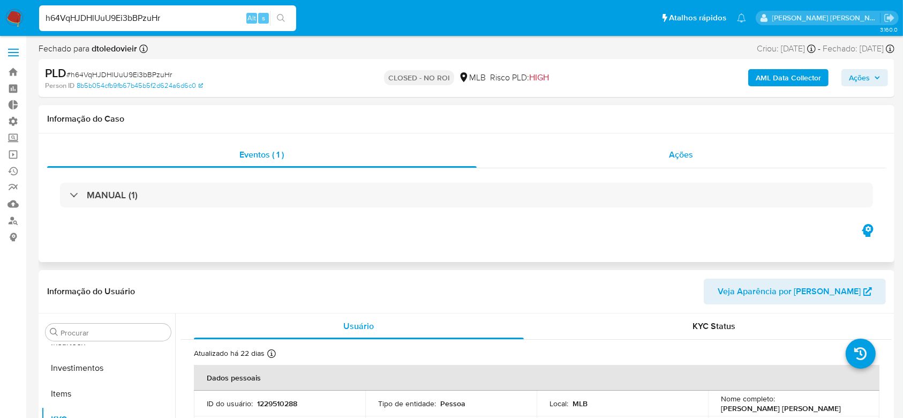
drag, startPoint x: 722, startPoint y: 159, endPoint x: 729, endPoint y: 155, distance: 8.2
click at [722, 159] on div "Ações" at bounding box center [681, 155] width 409 height 26
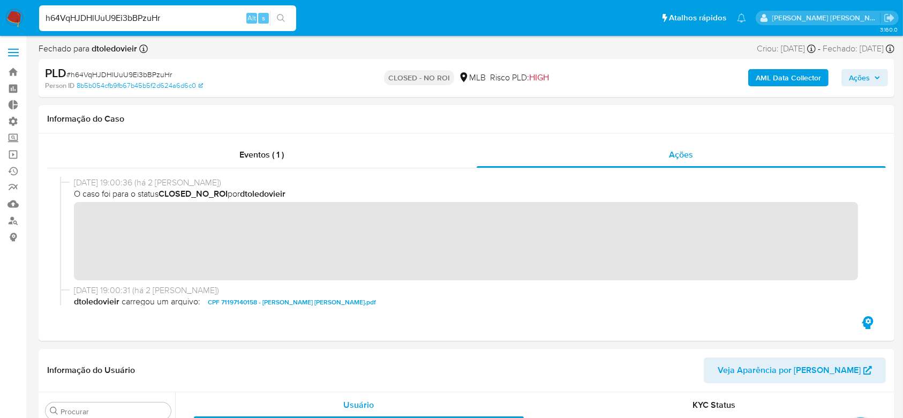
click at [878, 78] on icon "button" at bounding box center [877, 78] width 4 height 3
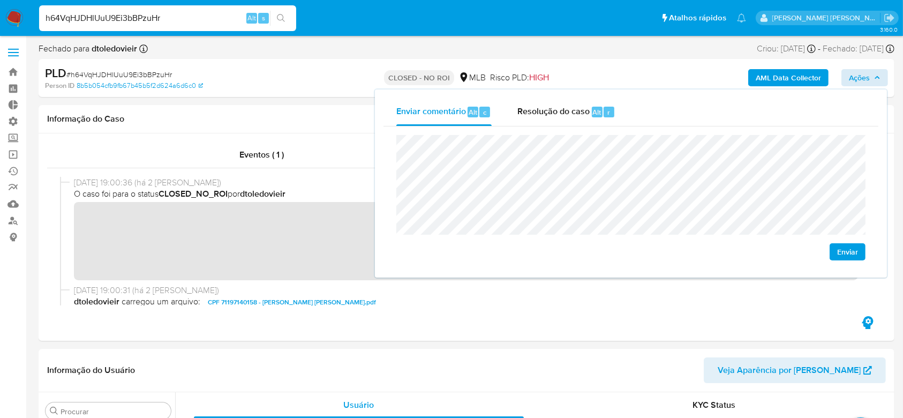
click at [857, 253] on span "Enviar" at bounding box center [847, 251] width 21 height 15
